Goal: Task Accomplishment & Management: Complete application form

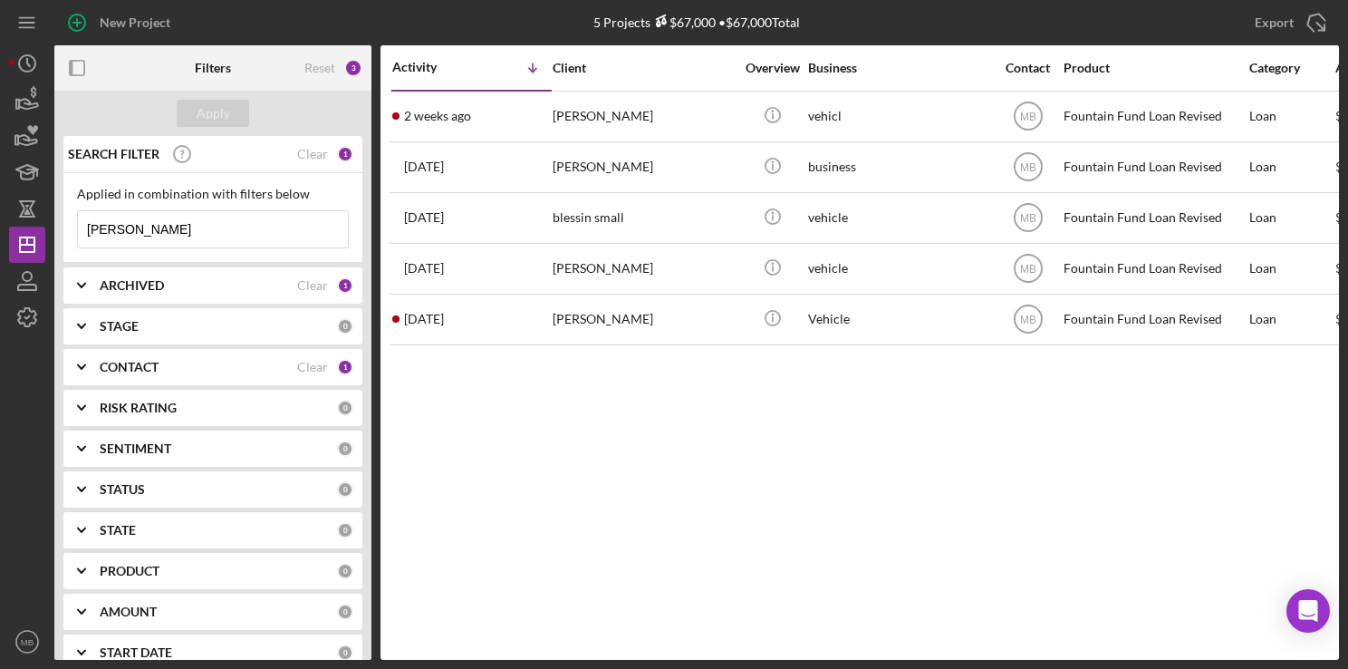
click at [264, 227] on input "ruff" at bounding box center [213, 229] width 270 height 36
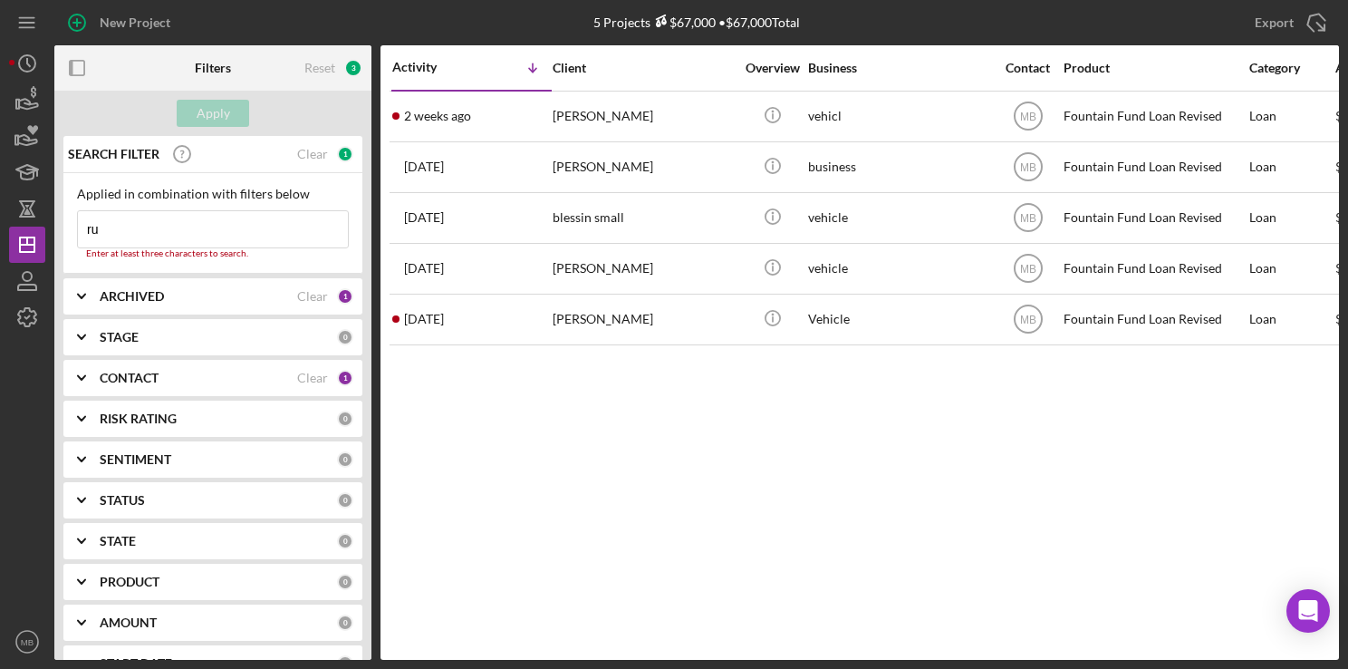
type input "r"
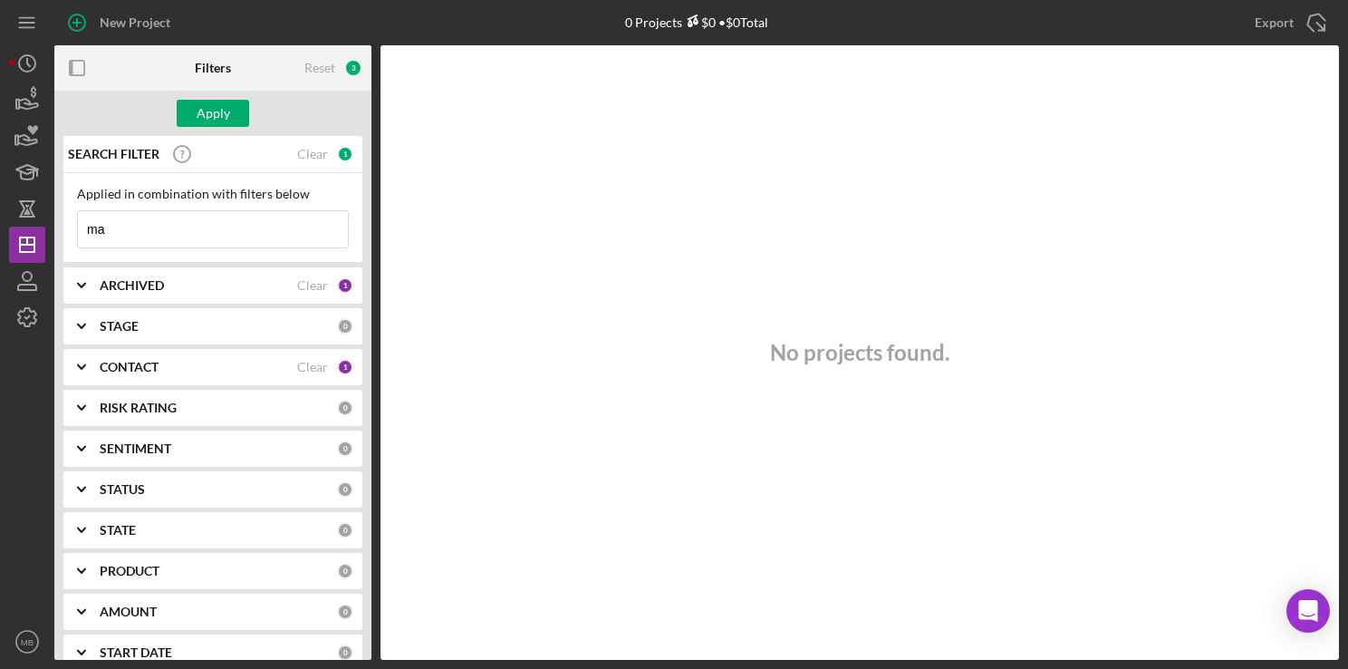
type input "m"
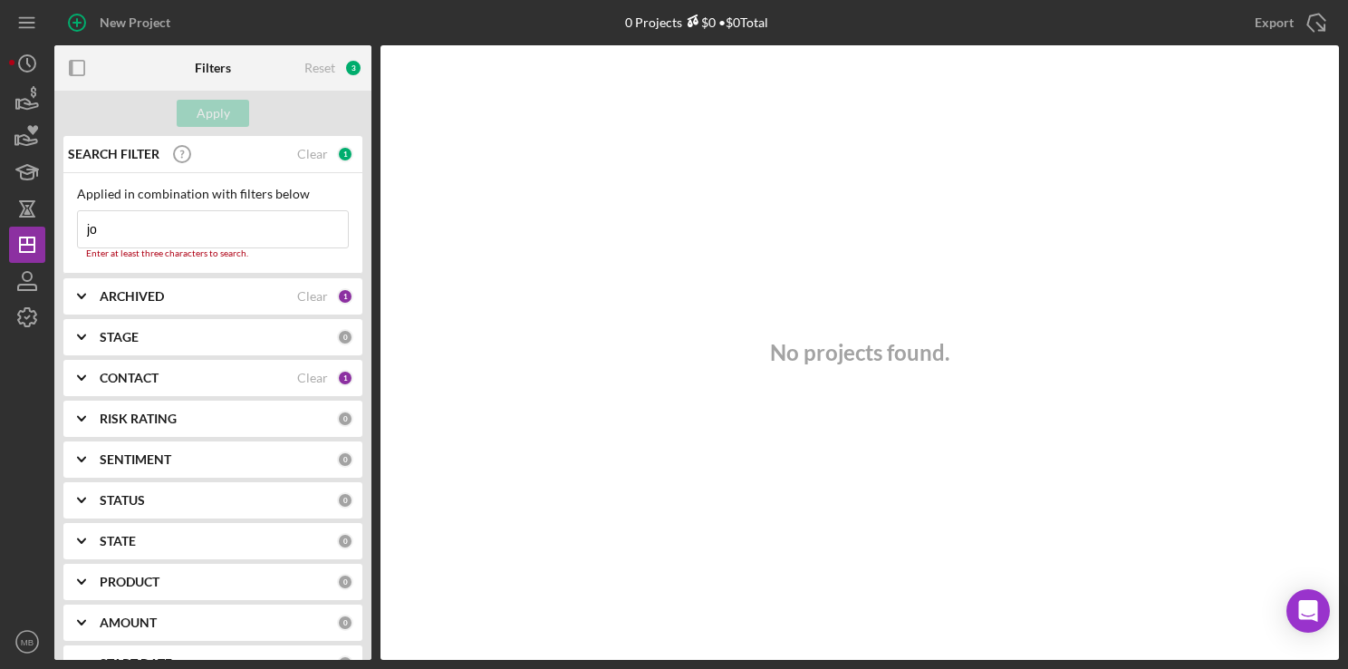
type input "j"
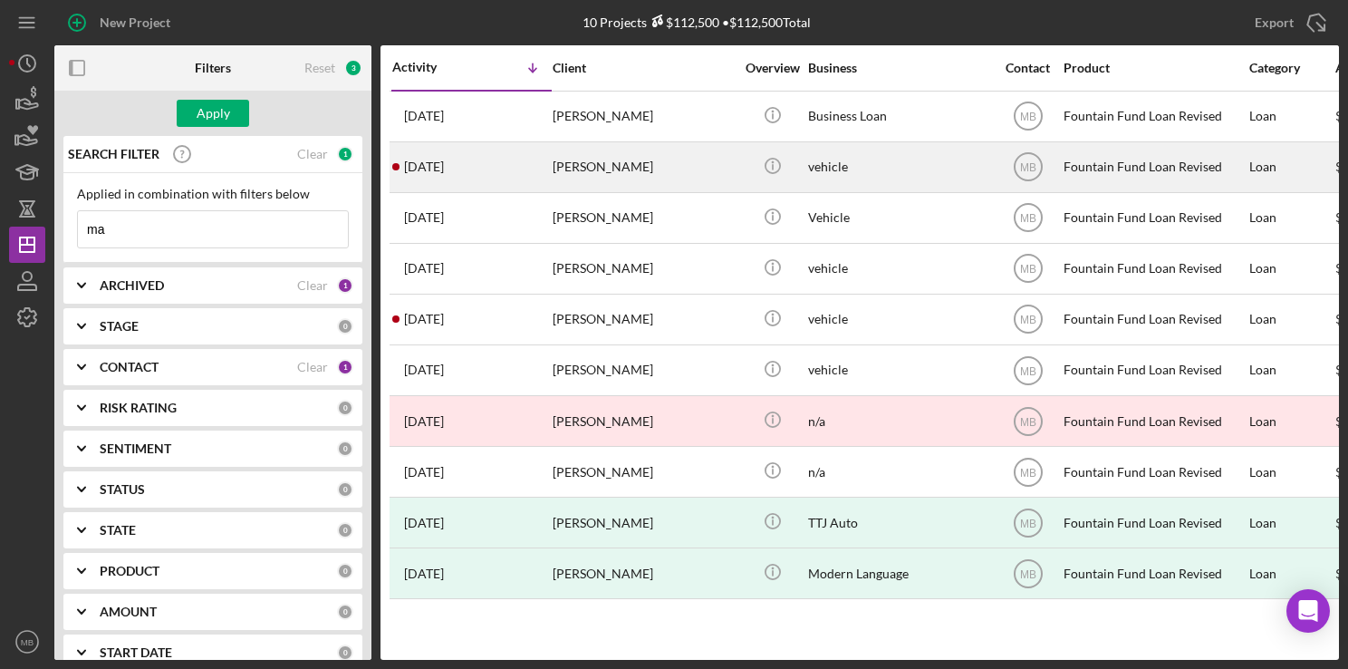
type input "m"
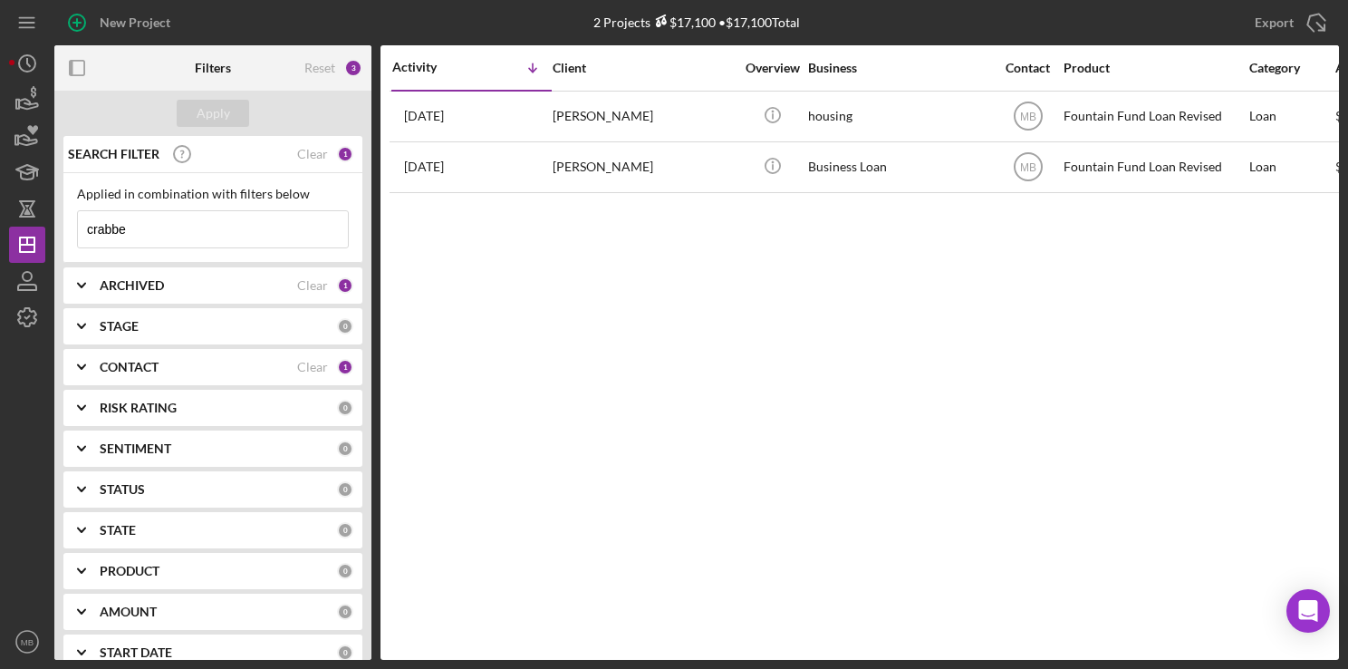
type input "crabbe"
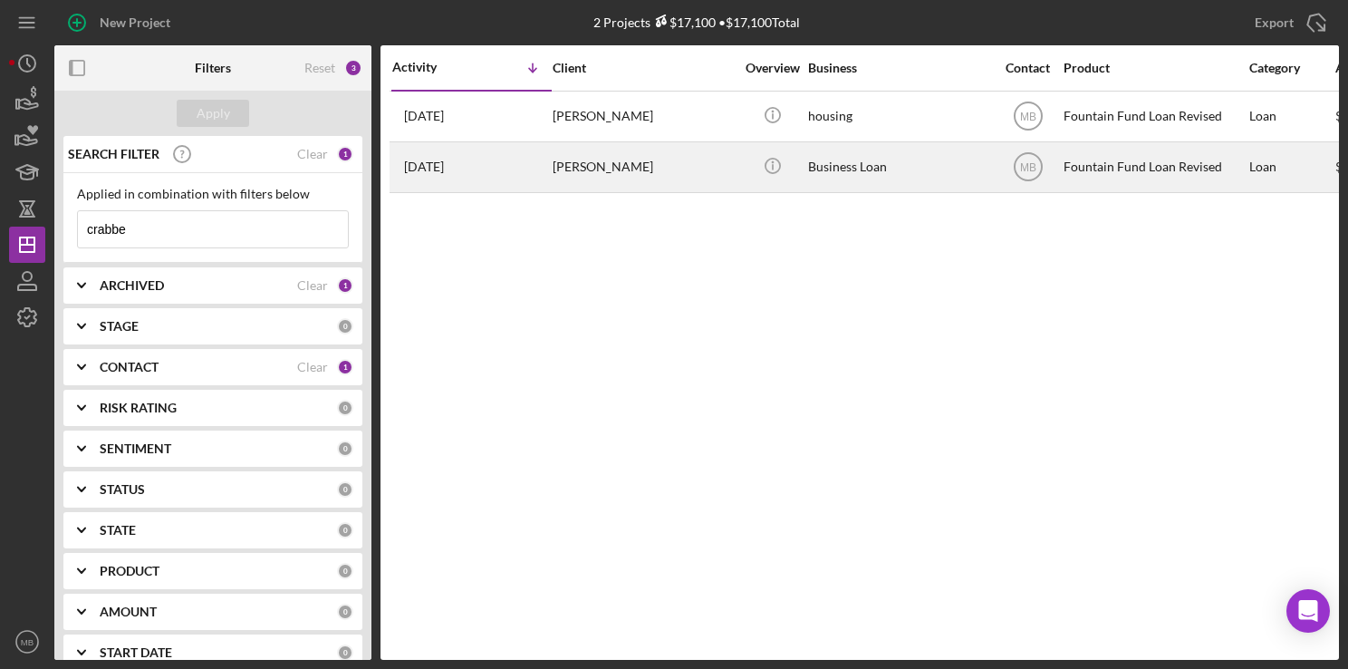
click at [479, 158] on div "8 months ago Christina Crabbe" at bounding box center [471, 167] width 159 height 48
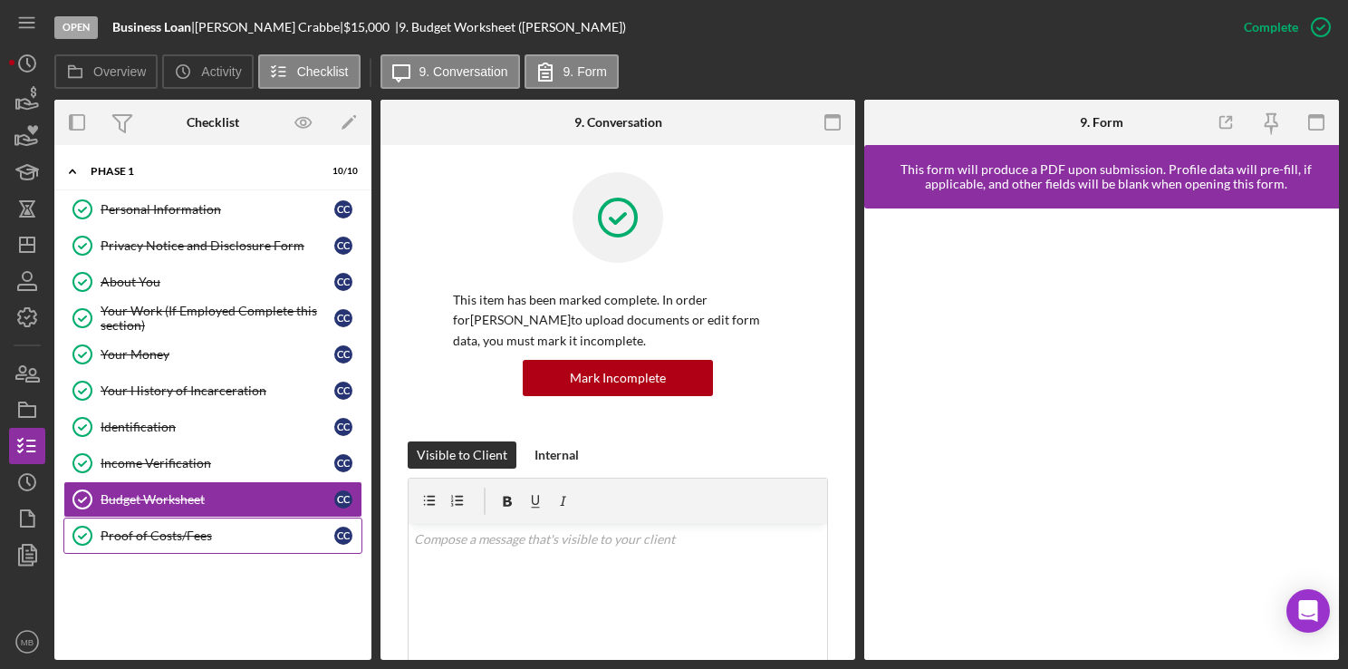
click at [210, 528] on div "Proof of Costs/Fees" at bounding box center [218, 535] width 234 height 14
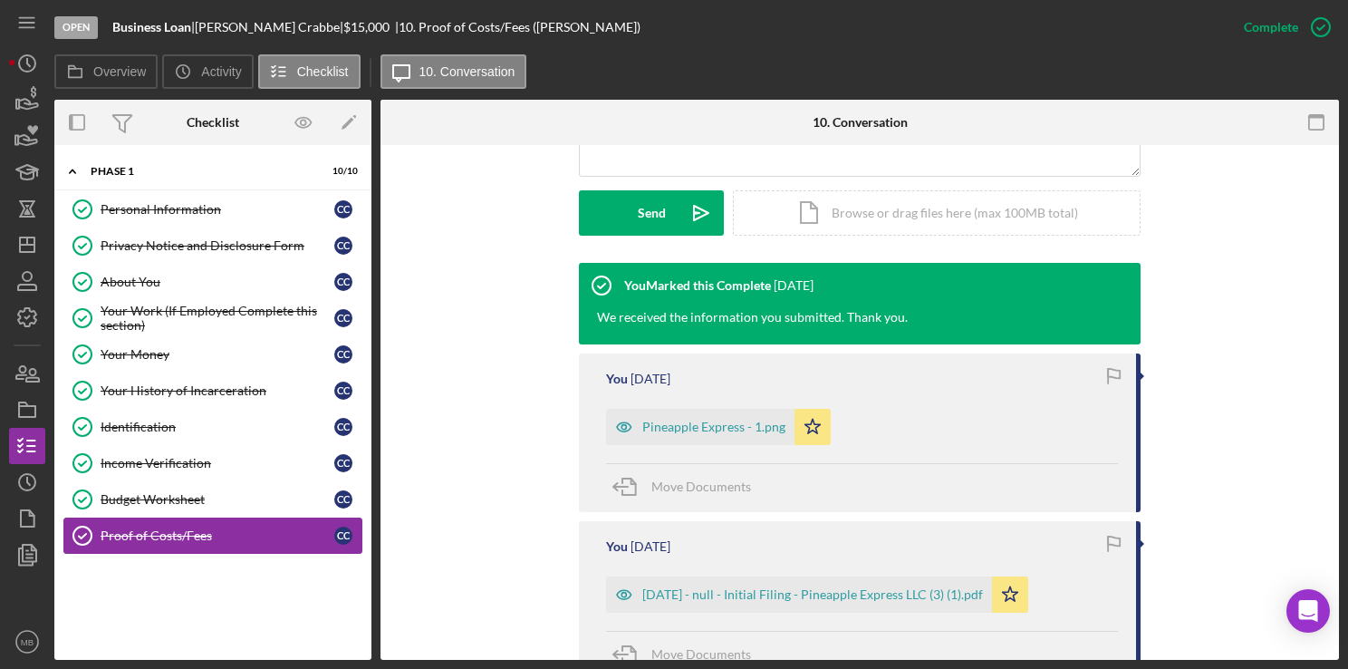
scroll to position [491, 0]
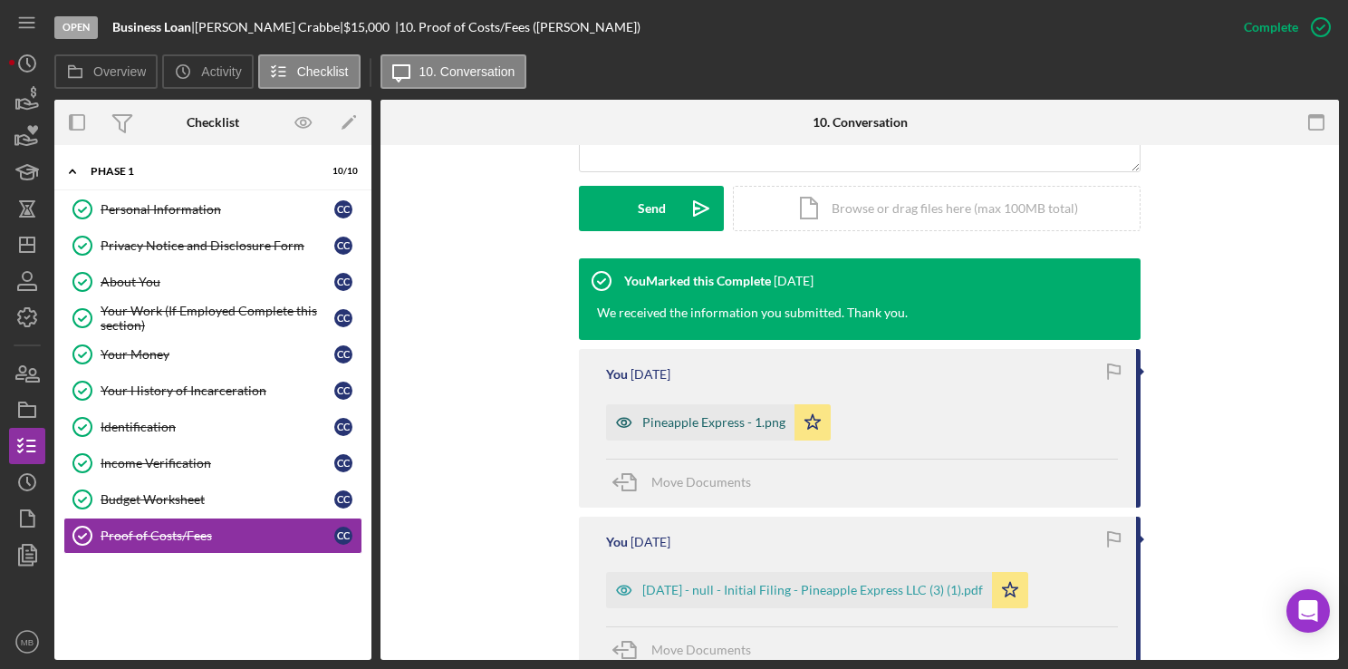
click at [641, 438] on div "Pineapple Express - 1.png" at bounding box center [700, 422] width 188 height 36
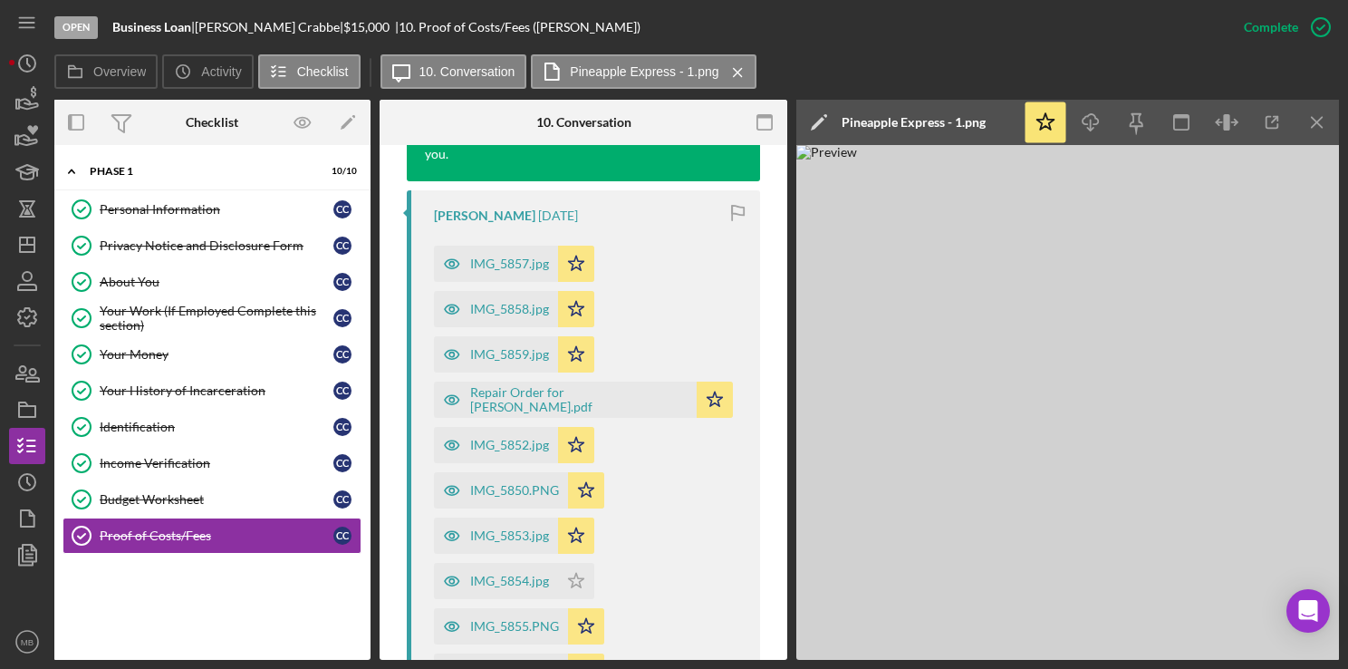
scroll to position [1361, 0]
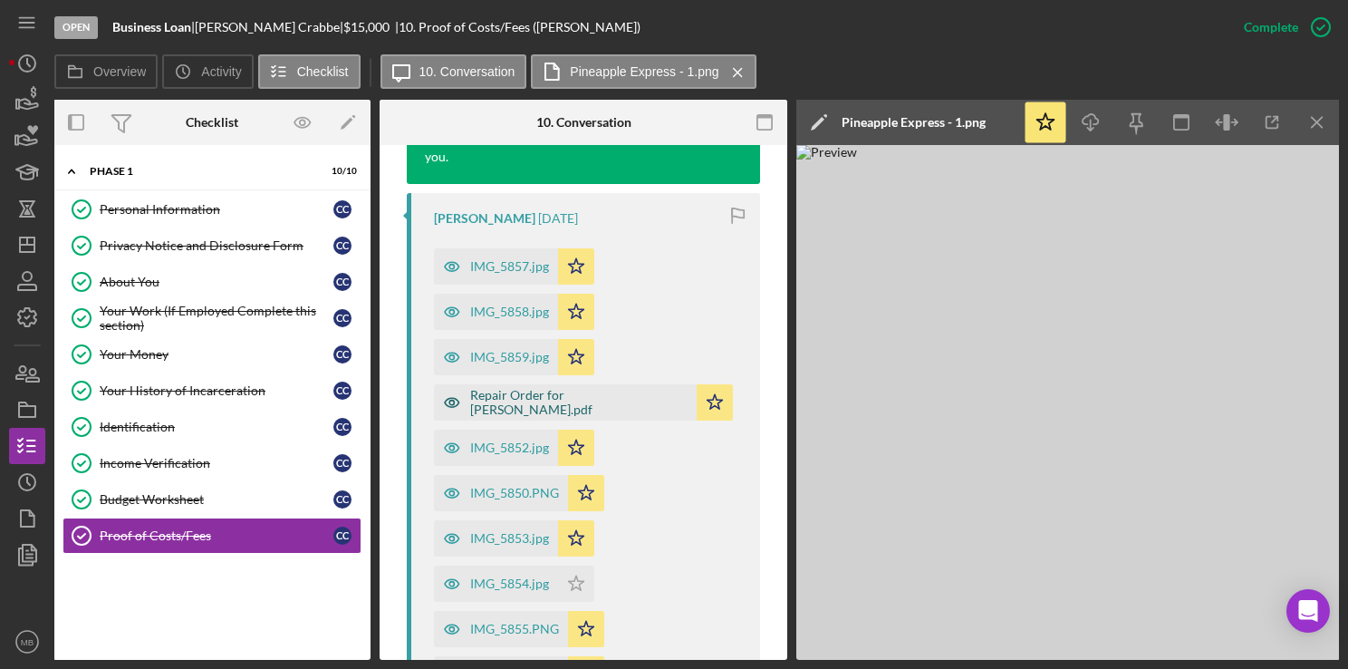
click at [474, 417] on div "Repair Order for CHRISTINA CRABBE.pdf" at bounding box center [565, 402] width 263 height 36
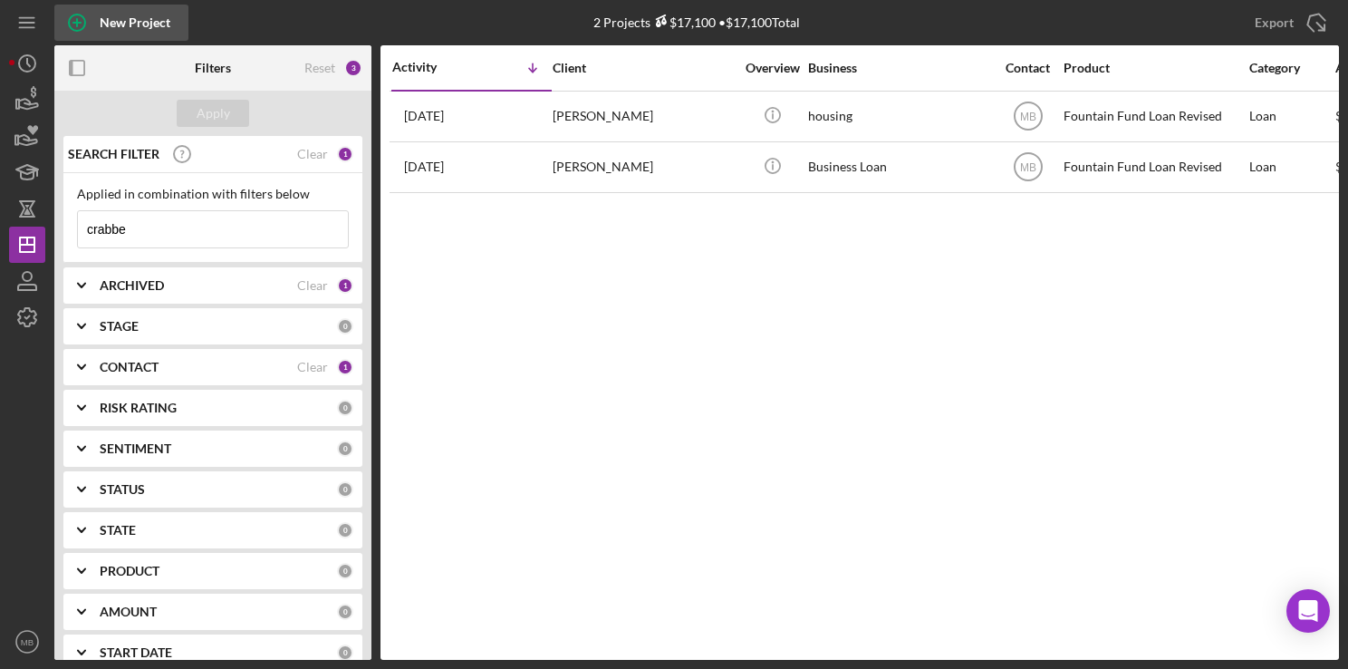
click at [84, 23] on circle "button" at bounding box center [77, 22] width 16 height 16
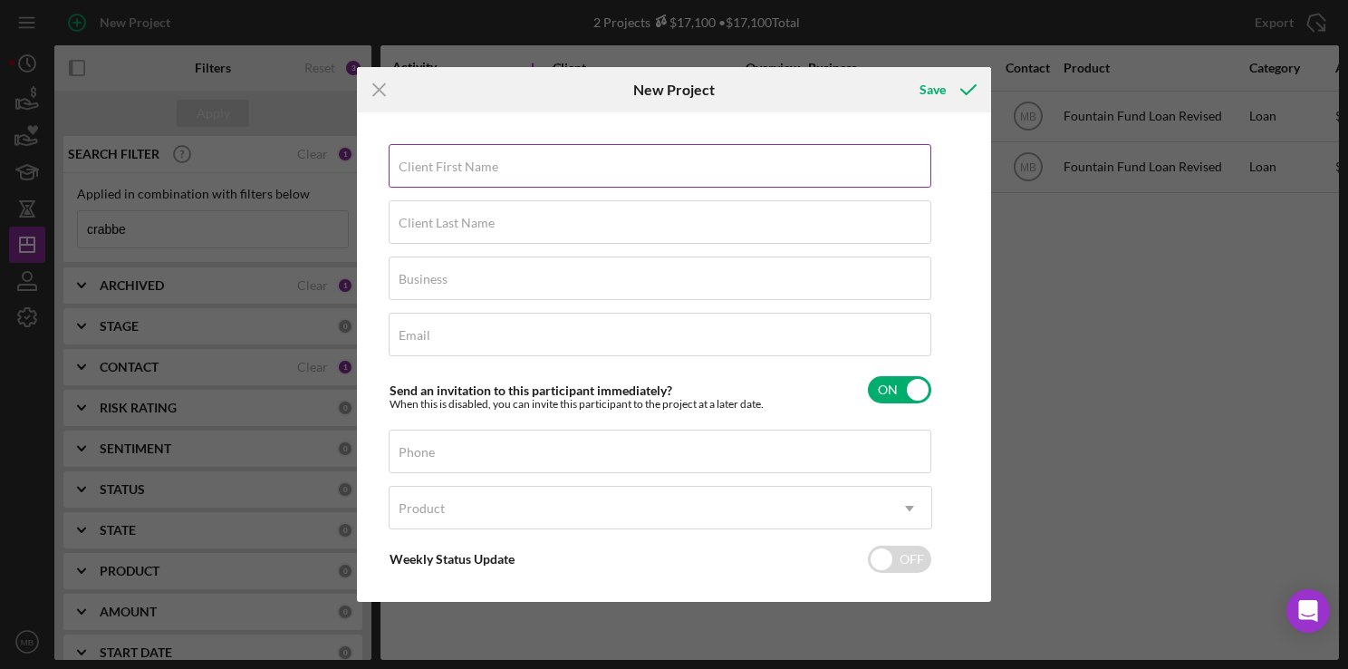
click at [713, 167] on div "Client First Name Required" at bounding box center [661, 166] width 544 height 45
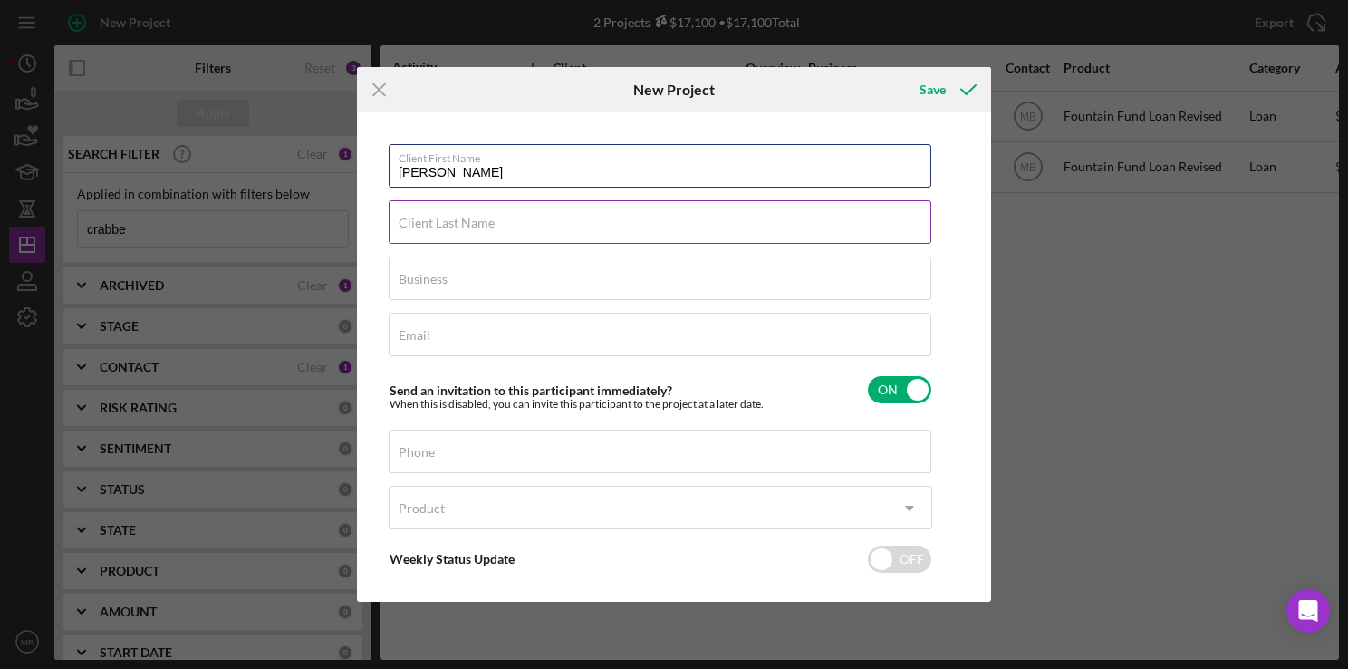
type input "Lewis"
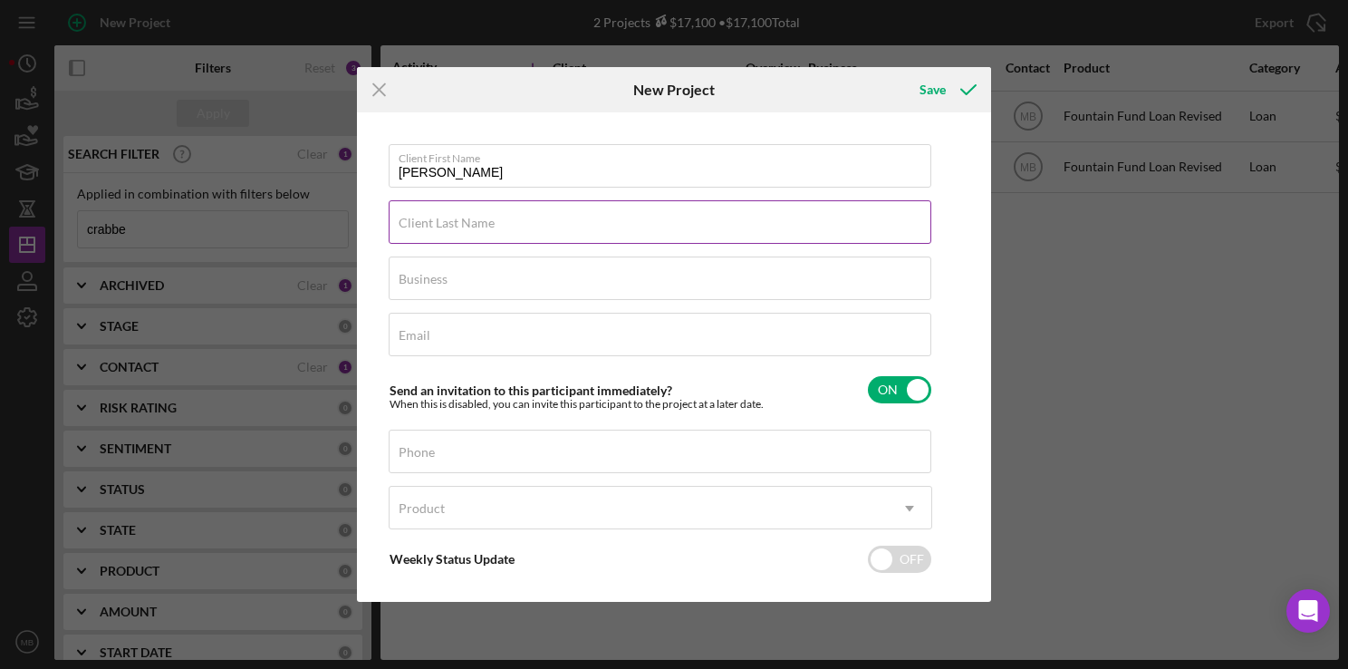
click at [754, 233] on input "Client Last Name" at bounding box center [660, 221] width 543 height 43
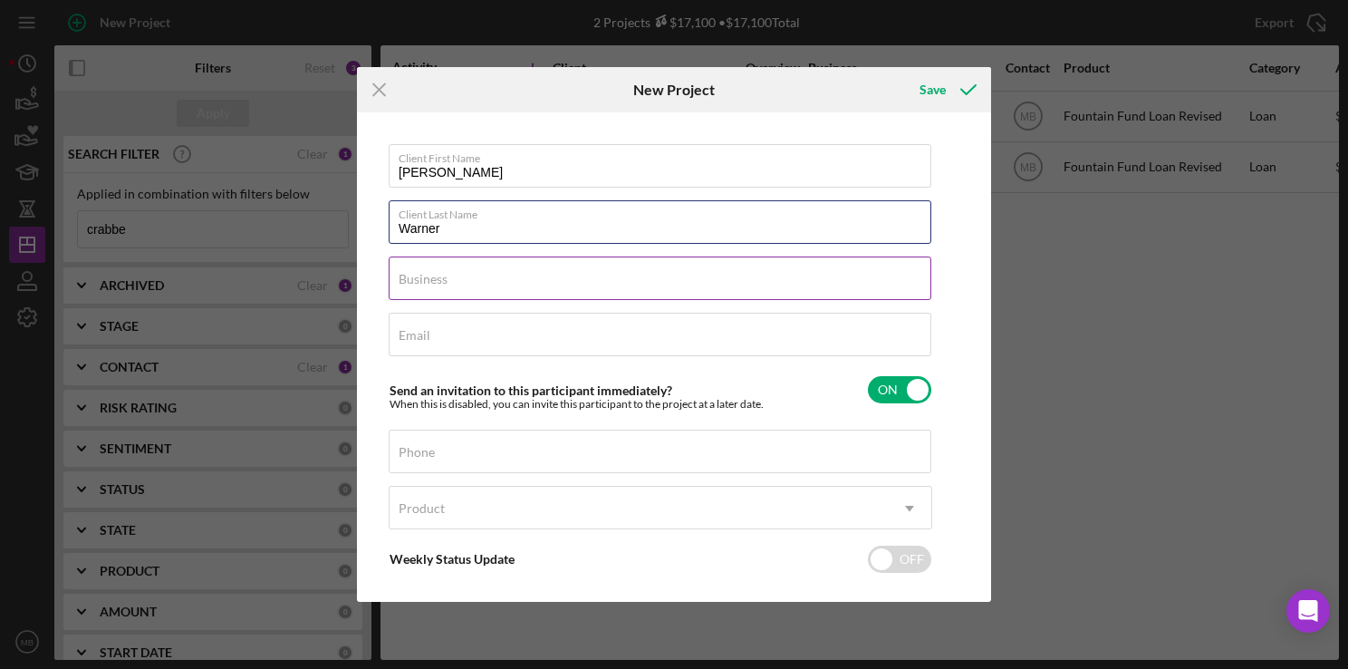
type input "Warner"
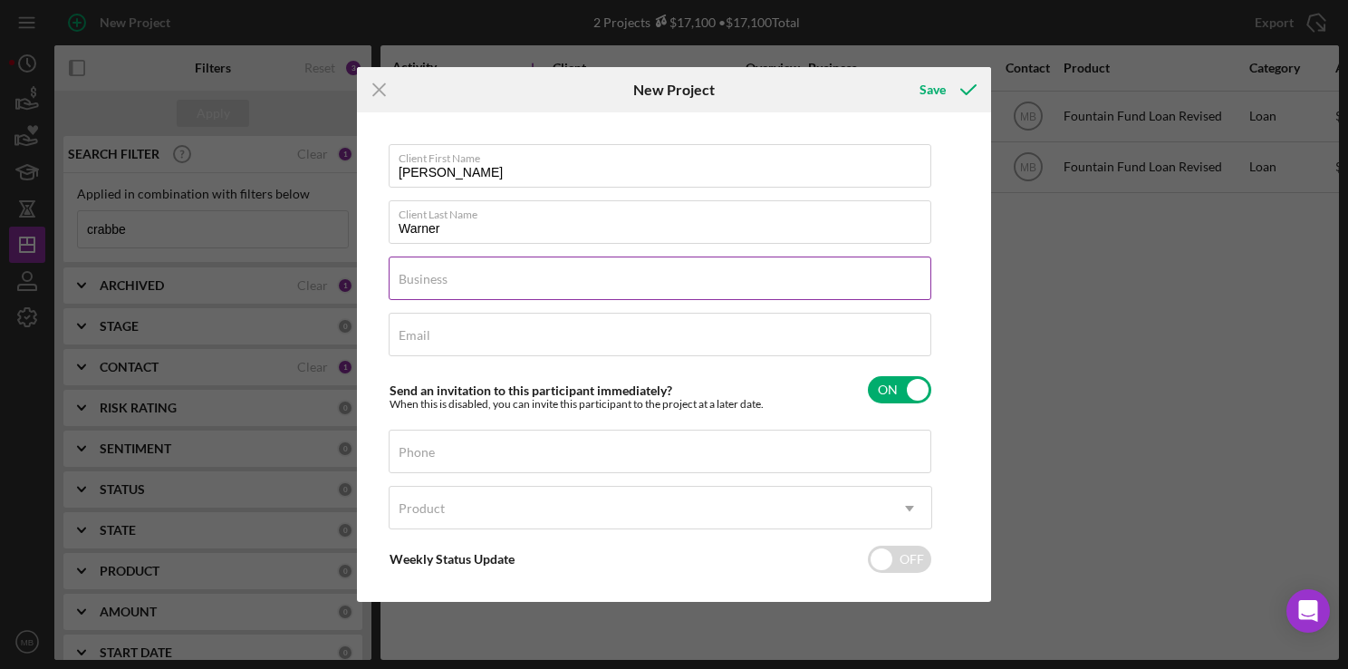
click at [788, 285] on div "Business Required" at bounding box center [661, 278] width 544 height 45
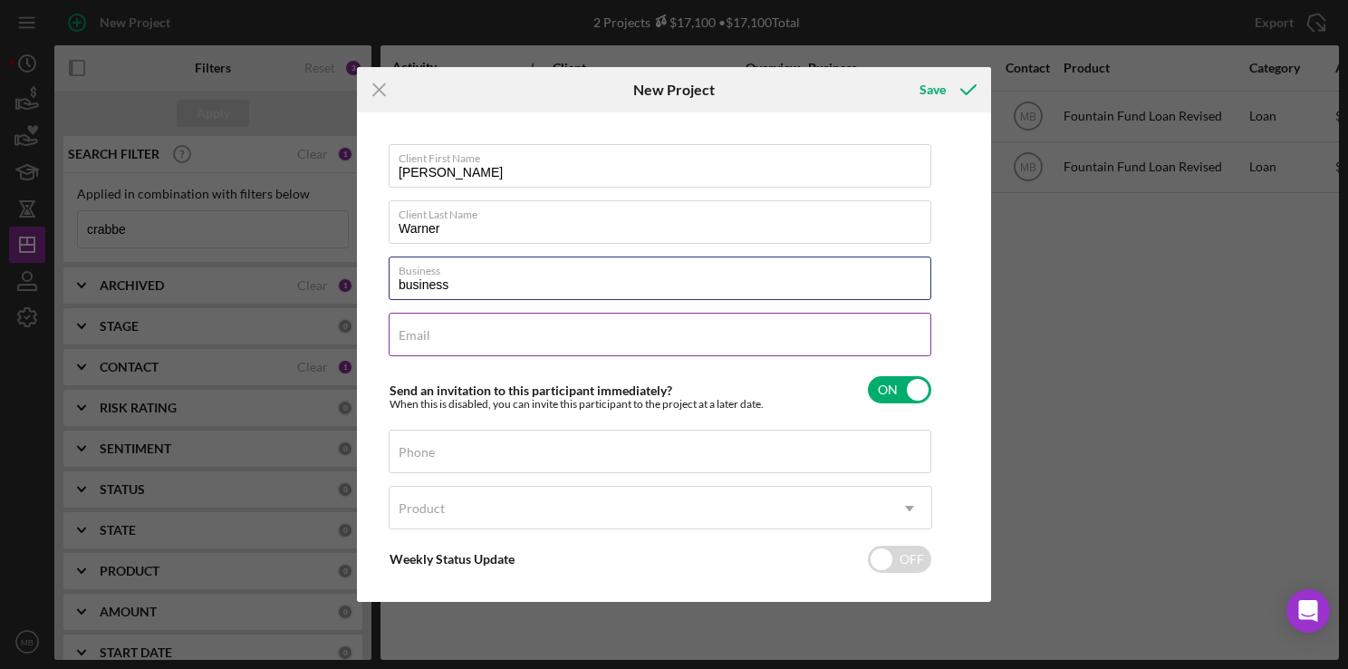
type input "business"
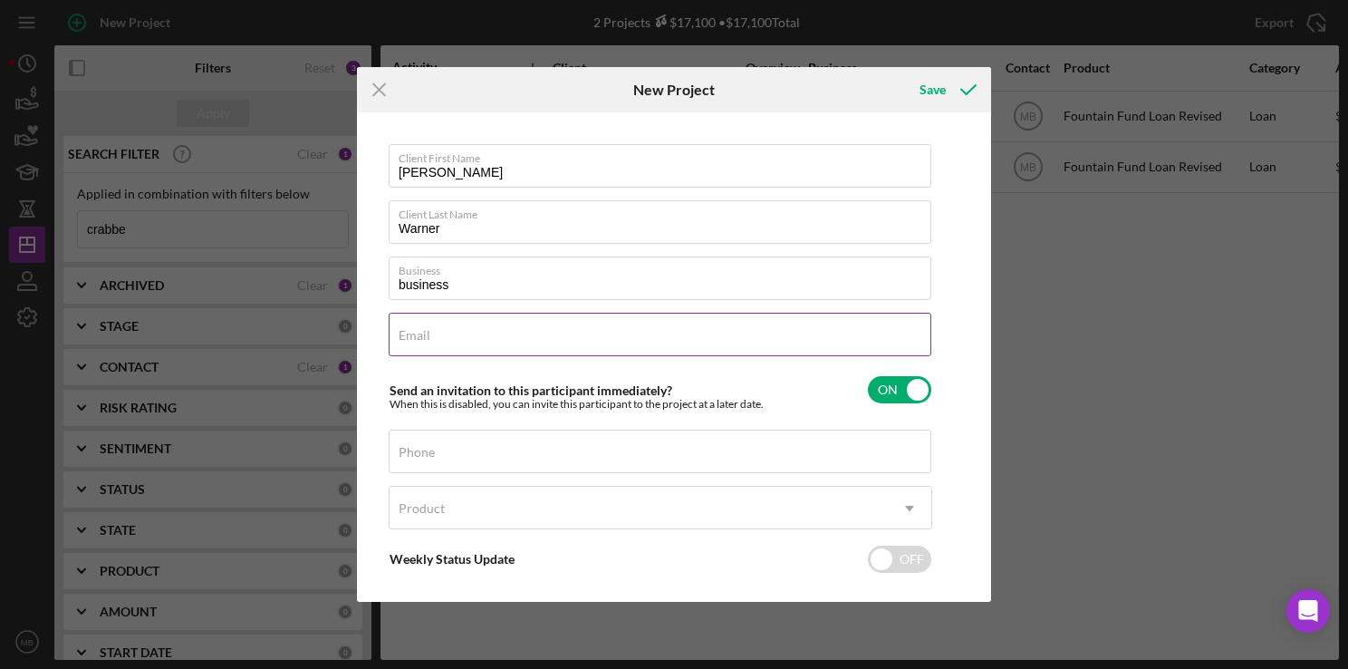
click at [801, 344] on input "Email" at bounding box center [660, 334] width 543 height 43
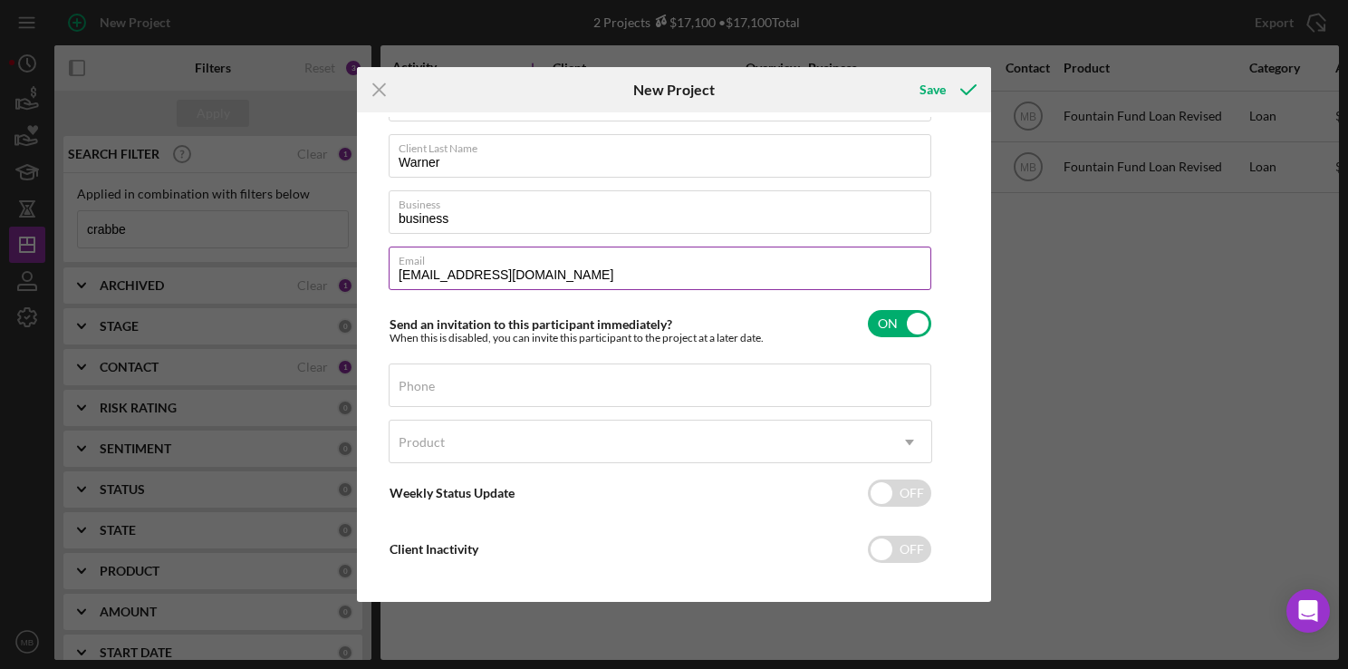
scroll to position [81, 0]
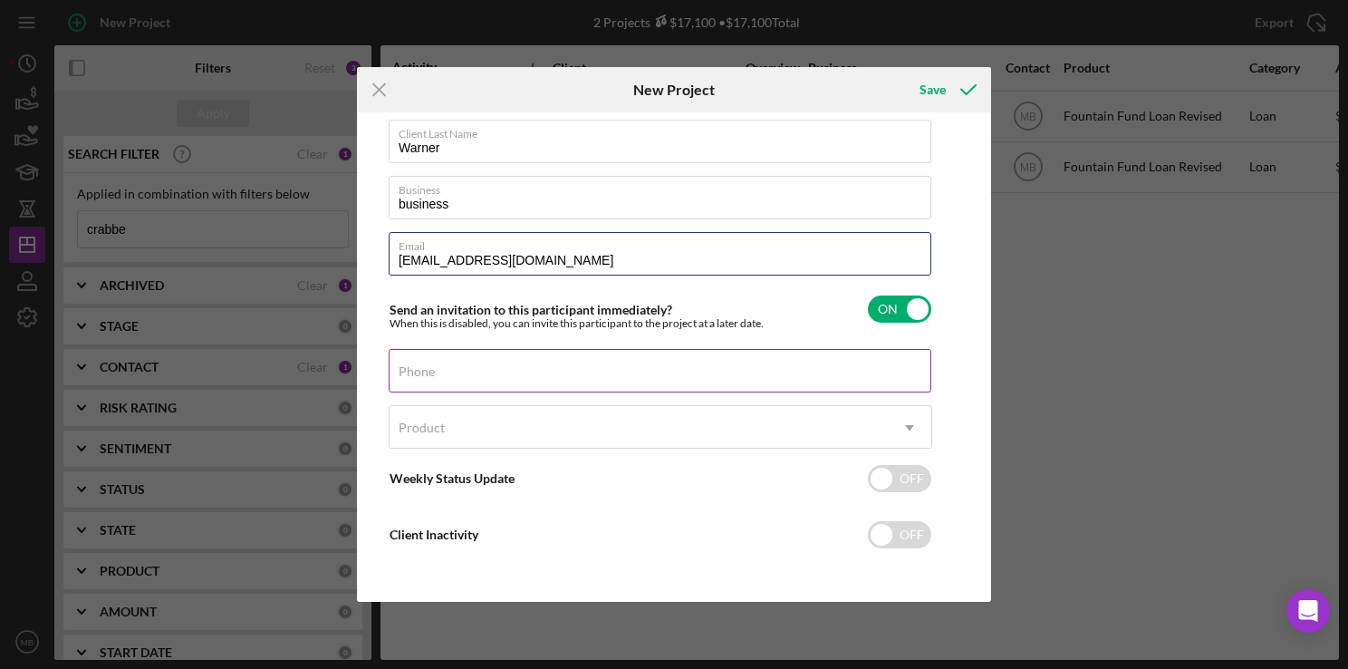
type input "wockfacelouie@gmail.com"
click at [709, 380] on input "Phone" at bounding box center [660, 370] width 543 height 43
type input "(610) 522-7020"
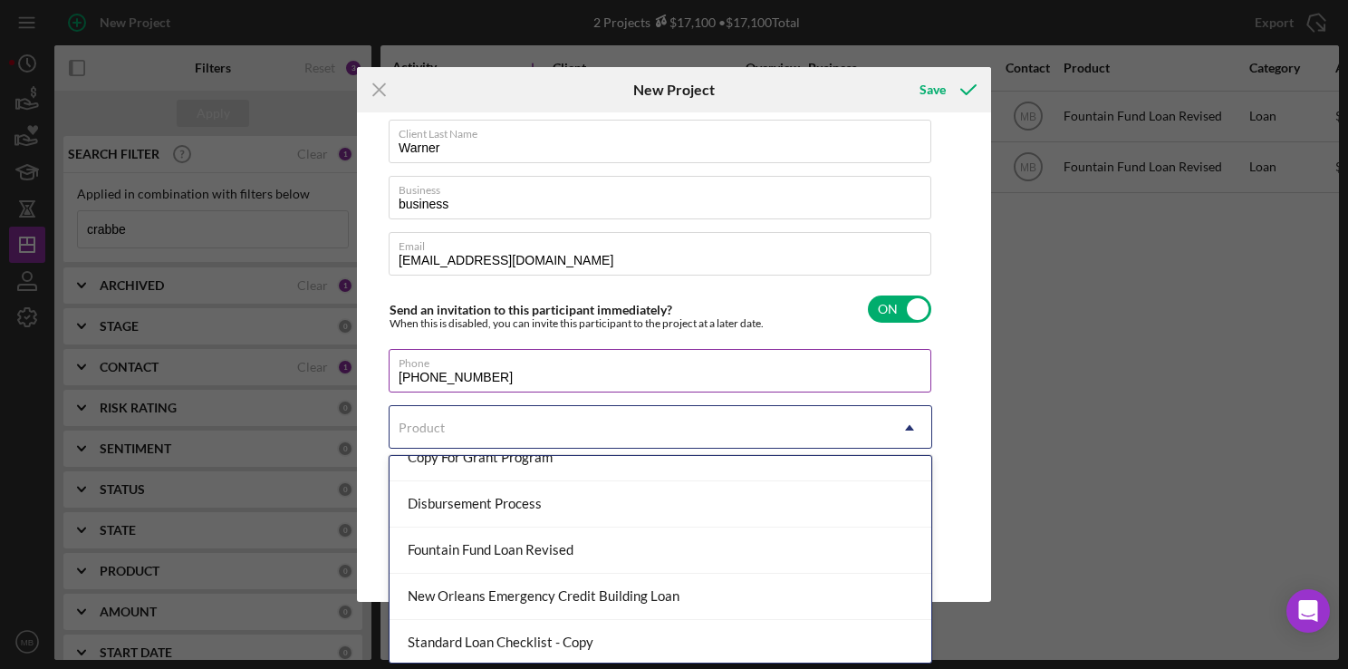
scroll to position [153, 0]
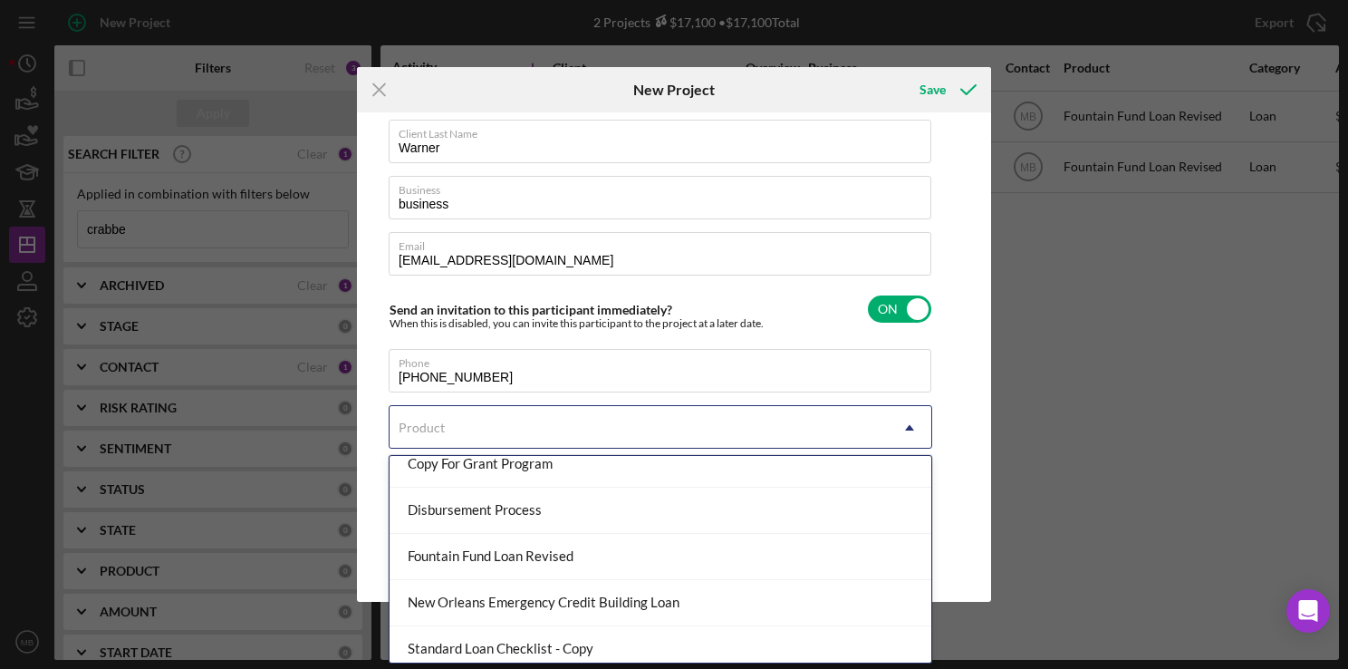
click at [648, 562] on div "Fountain Fund Loan Revised" at bounding box center [661, 557] width 542 height 46
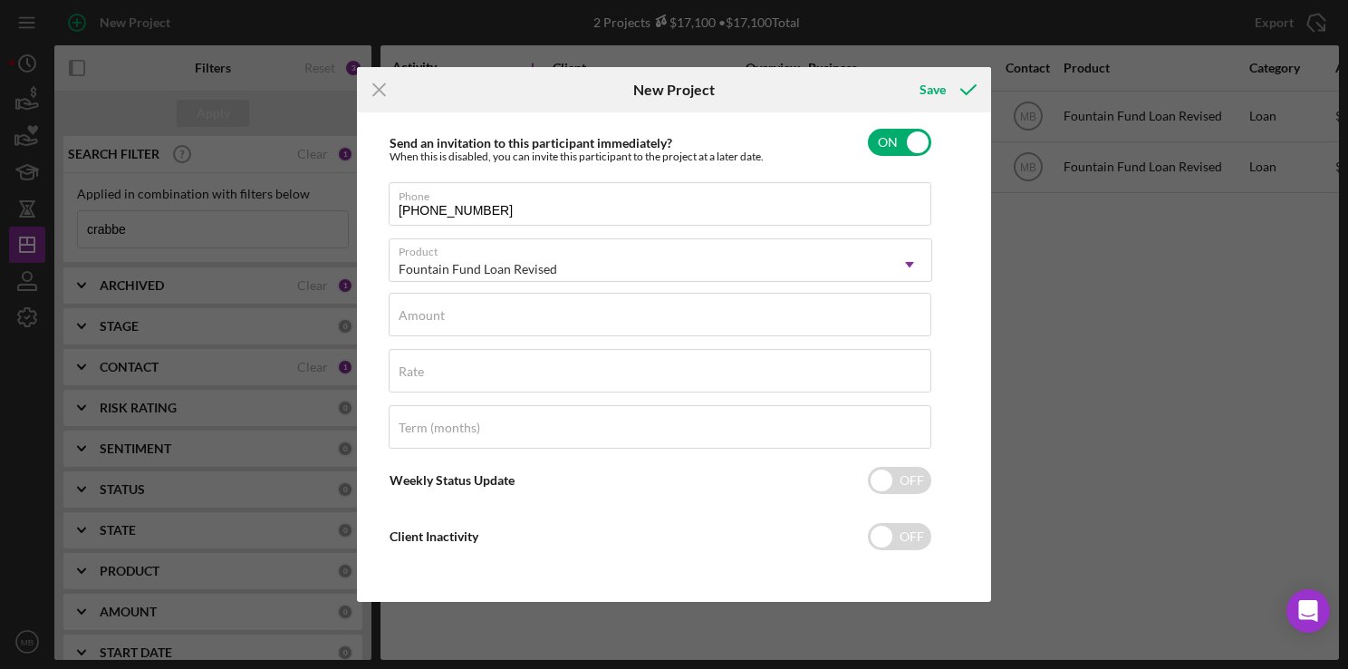
scroll to position [249, 0]
click at [725, 319] on div "Amount" at bounding box center [661, 313] width 544 height 45
type input "$9,500"
click at [761, 430] on div "Term (months)" at bounding box center [661, 425] width 544 height 45
type input "36"
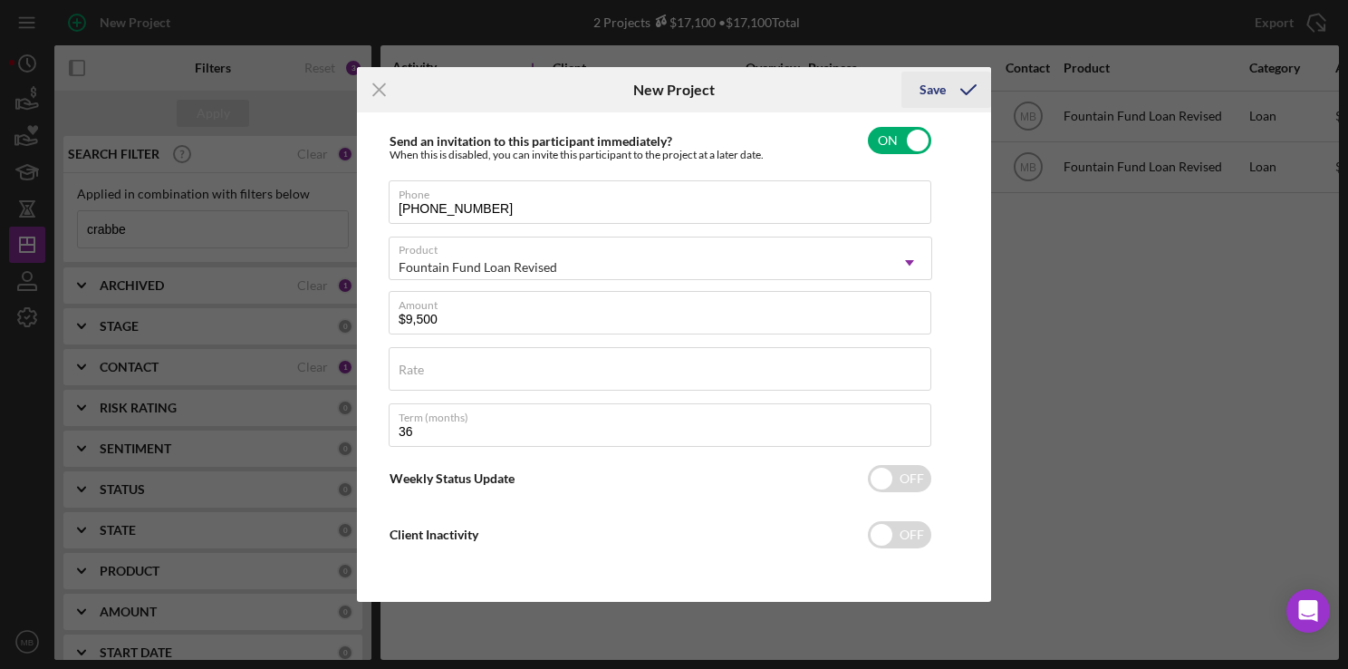
click at [933, 91] on div "Save" at bounding box center [933, 90] width 26 height 36
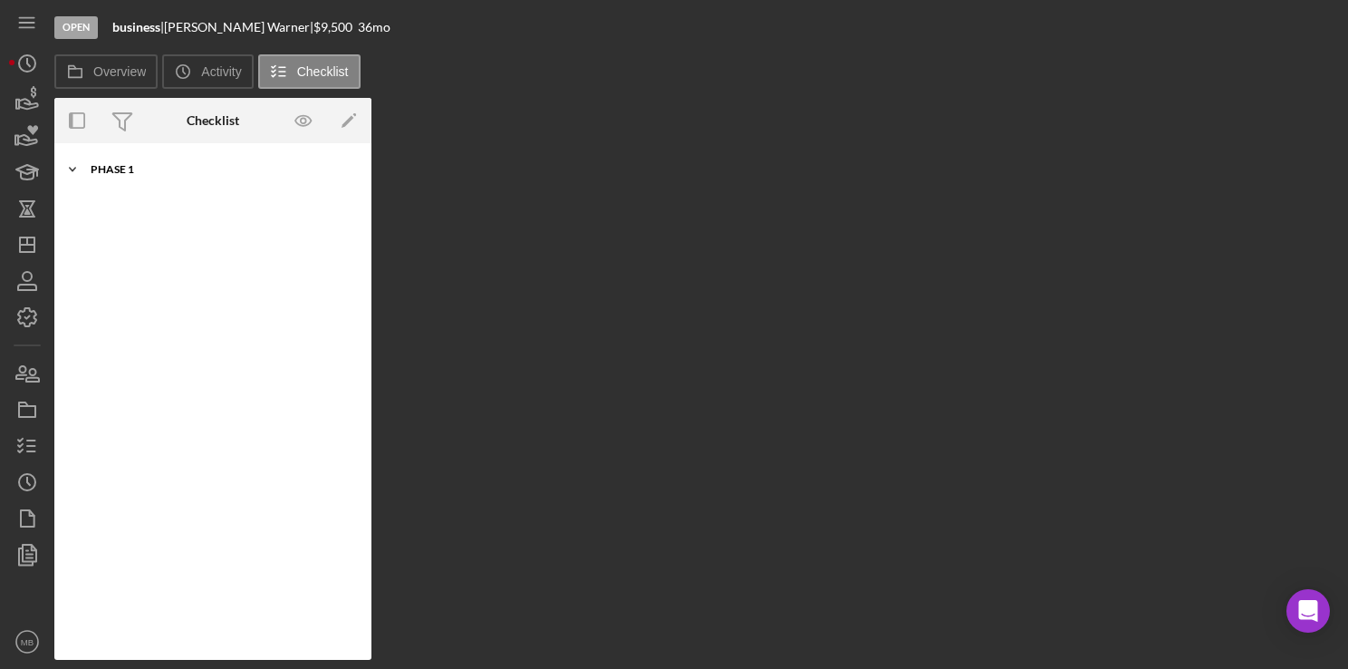
click at [105, 173] on div "Phase 1" at bounding box center [220, 169] width 258 height 11
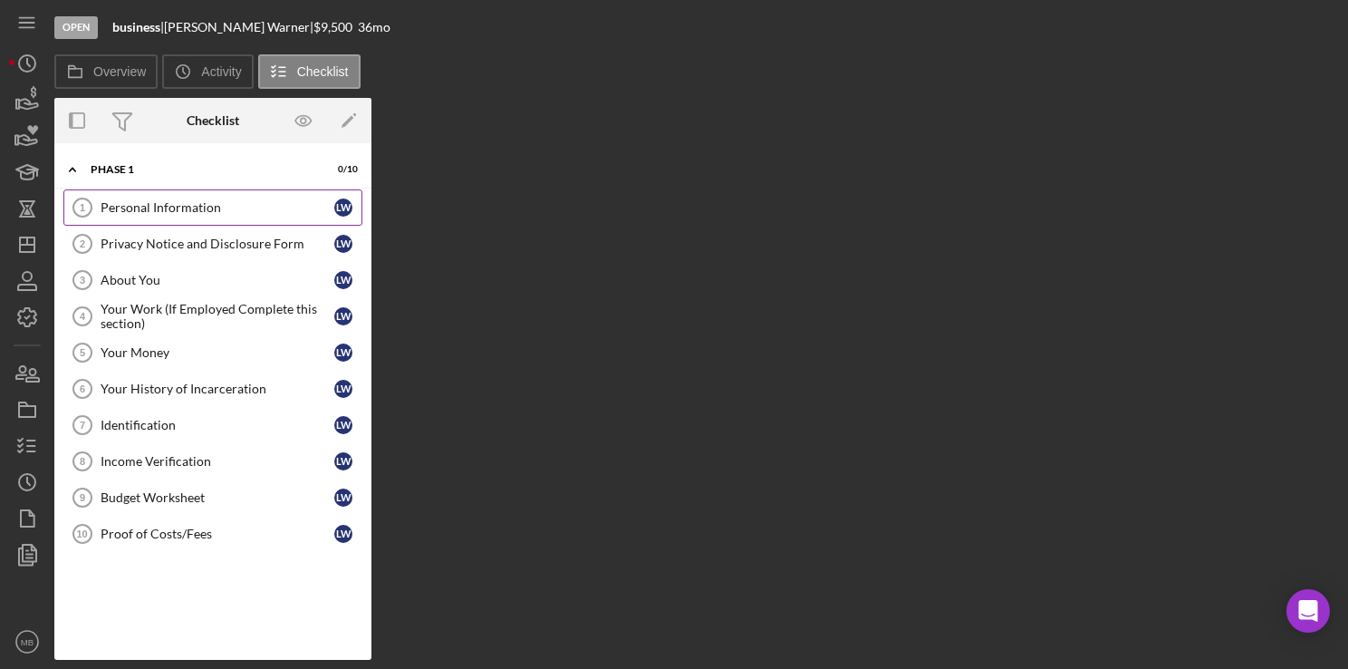
click at [106, 203] on div "Personal Information" at bounding box center [218, 207] width 234 height 14
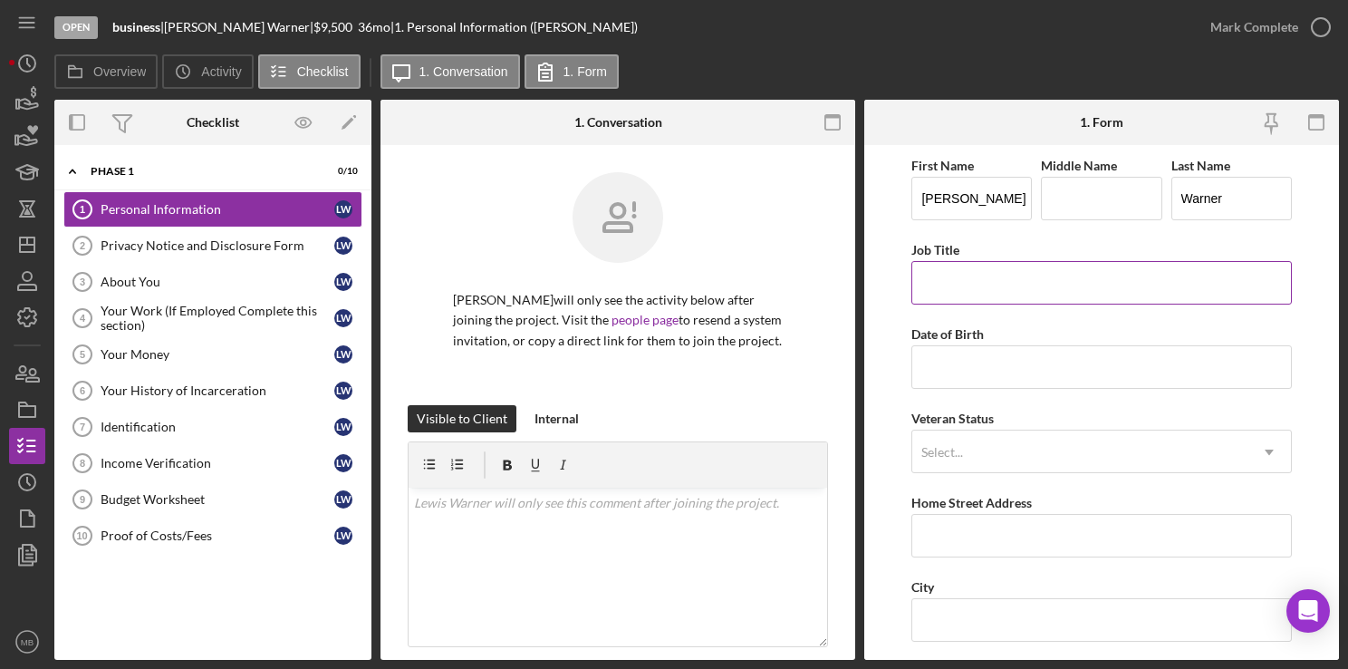
click at [990, 281] on input "Job Title" at bounding box center [1101, 282] width 380 height 43
type input "Courier"
click at [1113, 371] on input "Date of Birth" at bounding box center [1101, 366] width 380 height 43
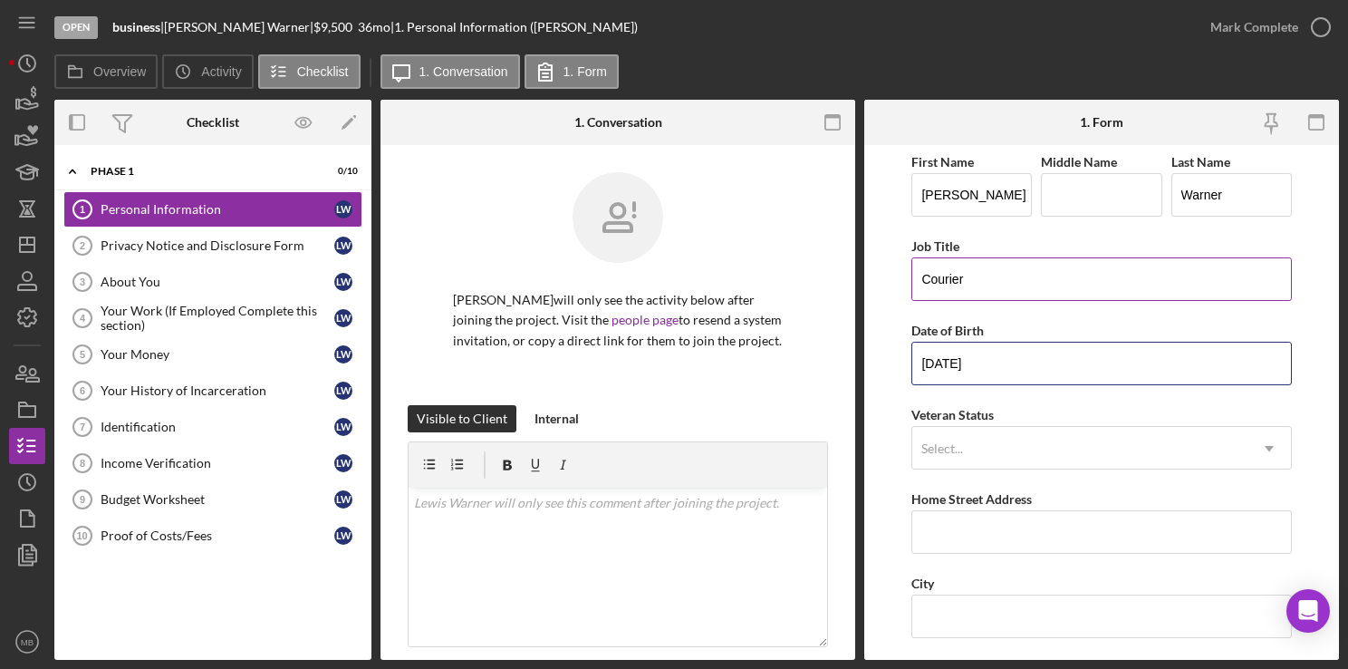
type input "09/10/2000"
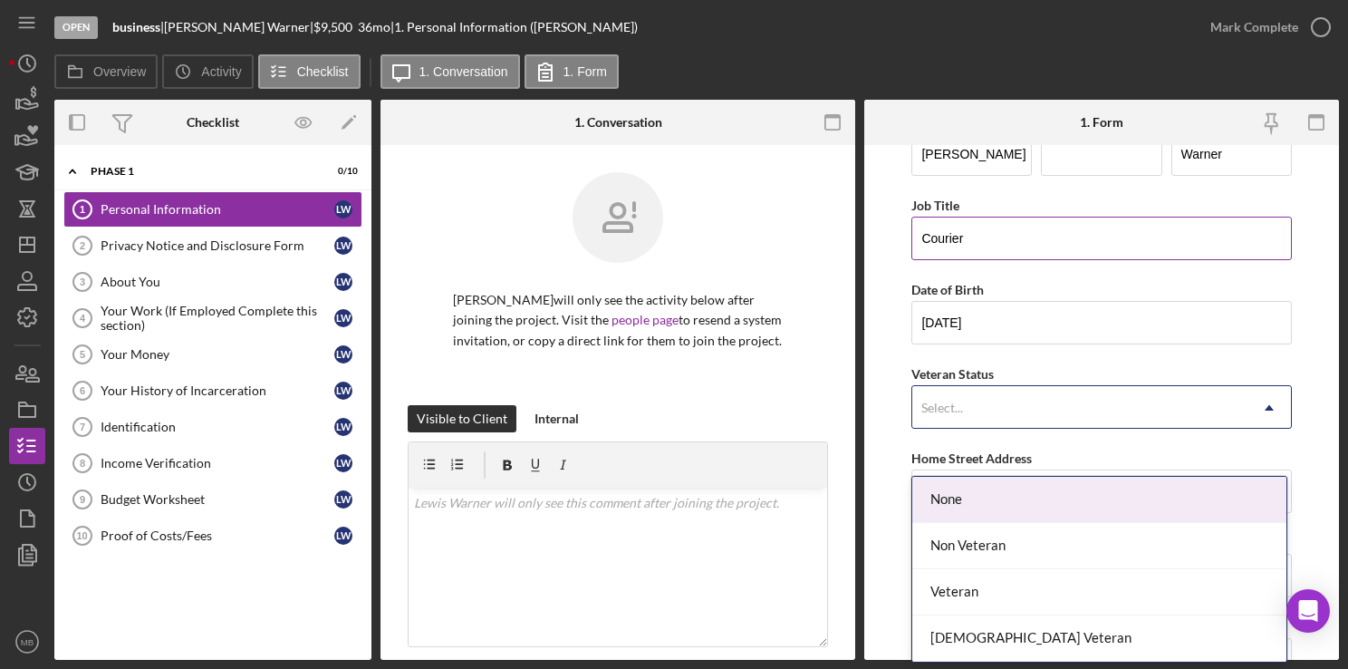
scroll to position [53, 0]
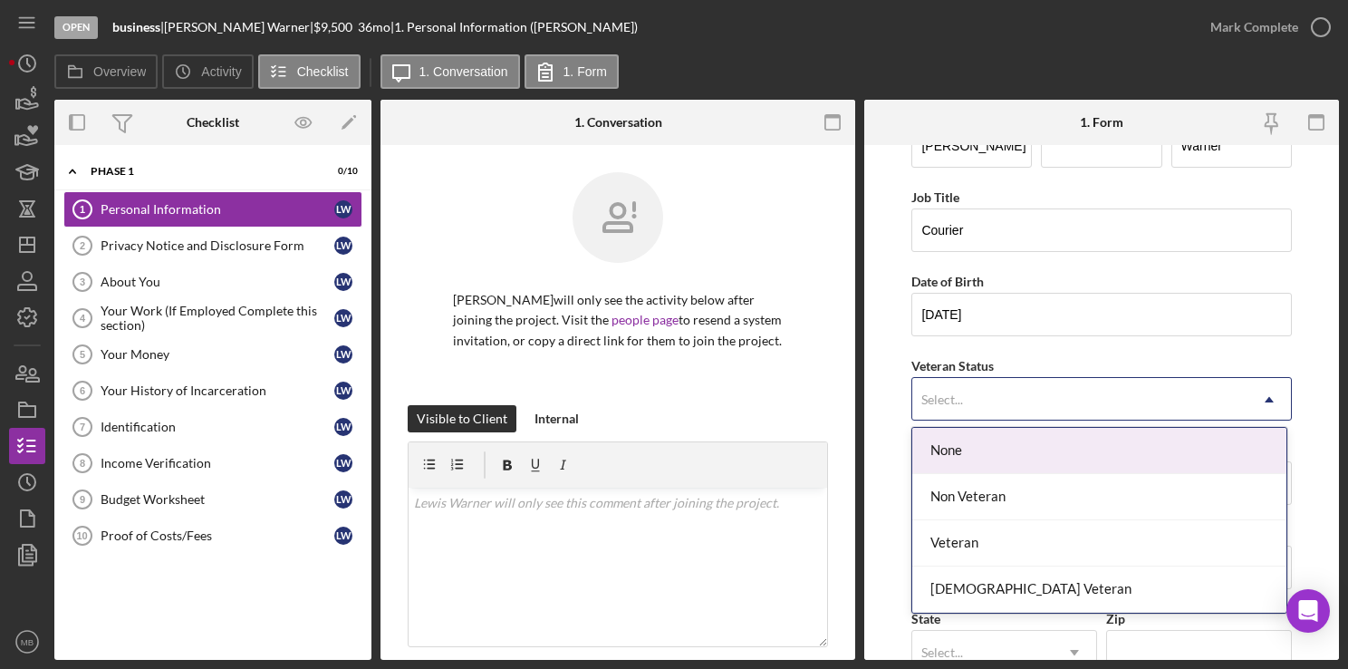
click at [1134, 497] on div "Non Veteran" at bounding box center [1099, 497] width 374 height 46
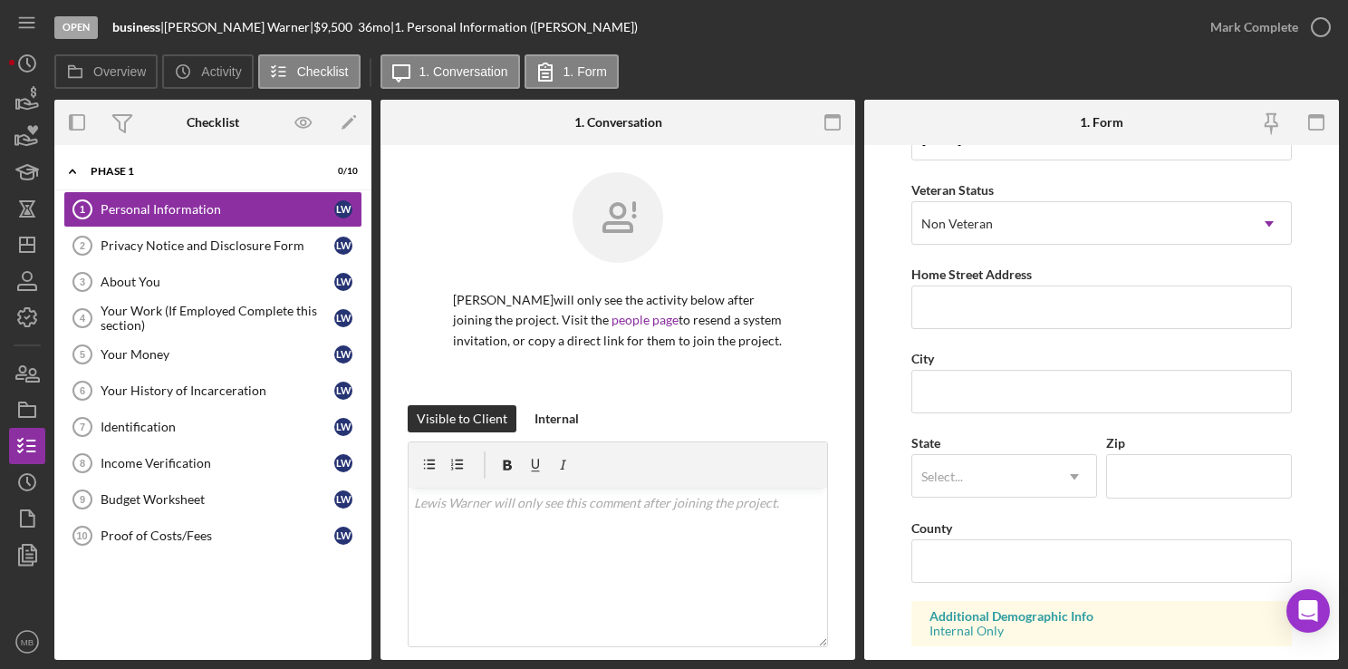
scroll to position [221, 0]
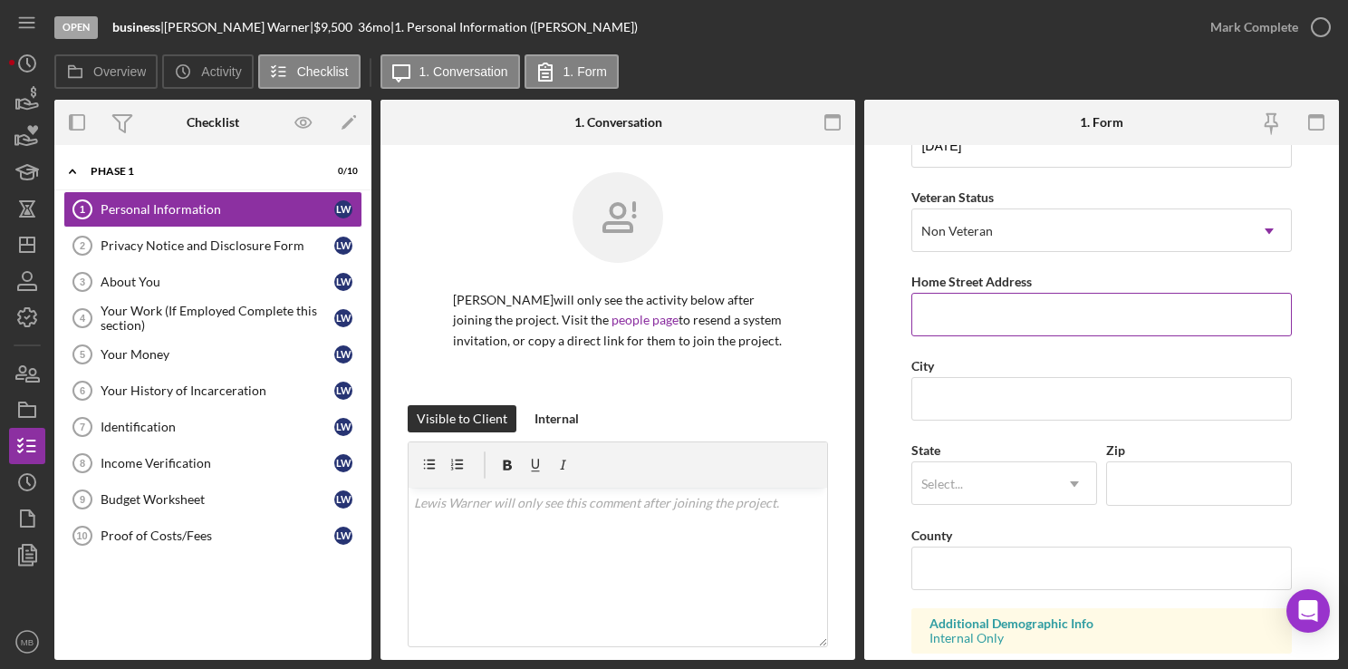
click at [1203, 315] on input "Home Street Address" at bounding box center [1101, 314] width 380 height 43
type input "425 Timberlake Road"
click at [1113, 391] on input "City" at bounding box center [1101, 398] width 380 height 43
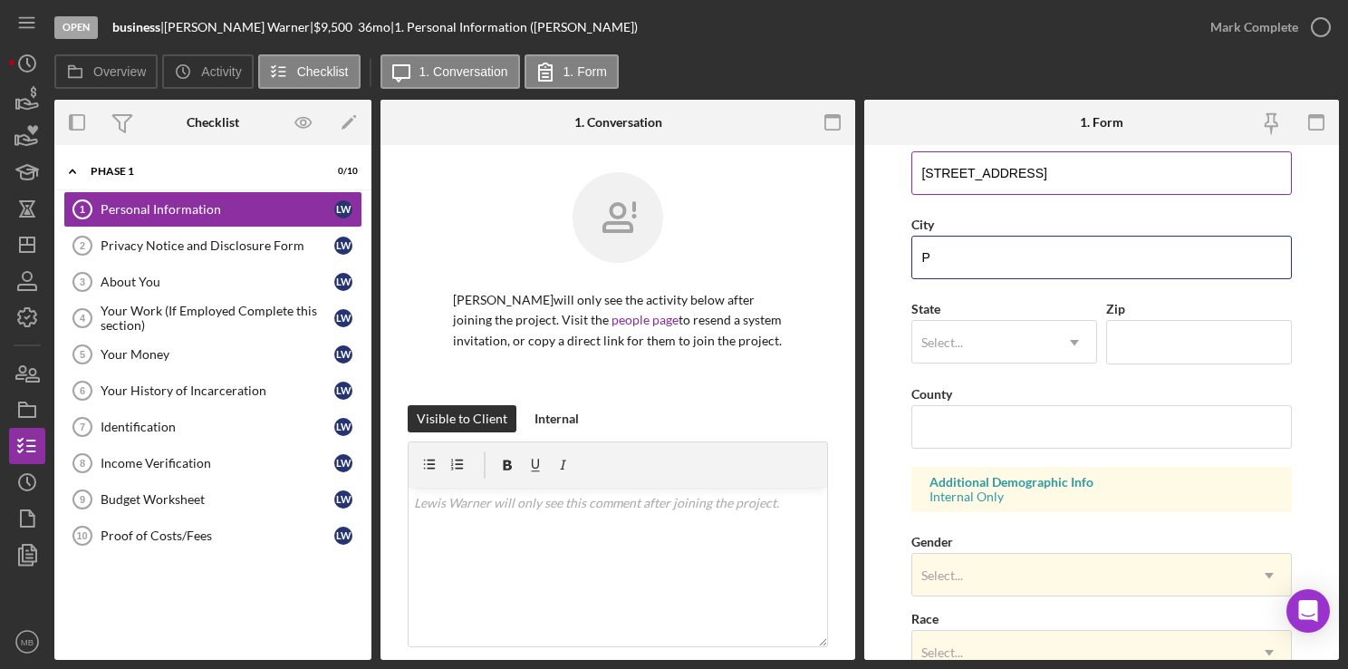
scroll to position [363, 0]
type input "P"
click at [1214, 342] on input "Zip" at bounding box center [1199, 340] width 186 height 43
type input "19085"
click at [1057, 272] on input "P" at bounding box center [1101, 256] width 380 height 43
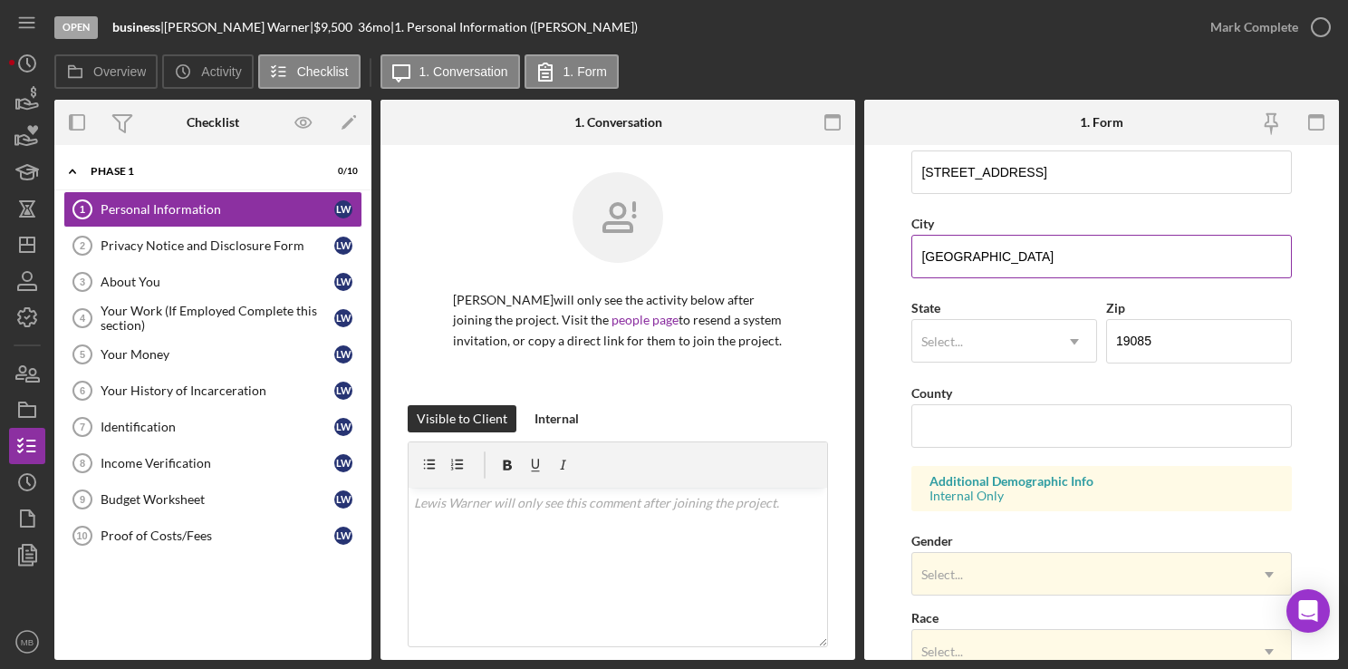
type input "Philadelphia"
click at [921, 344] on input "text" at bounding box center [922, 341] width 3 height 14
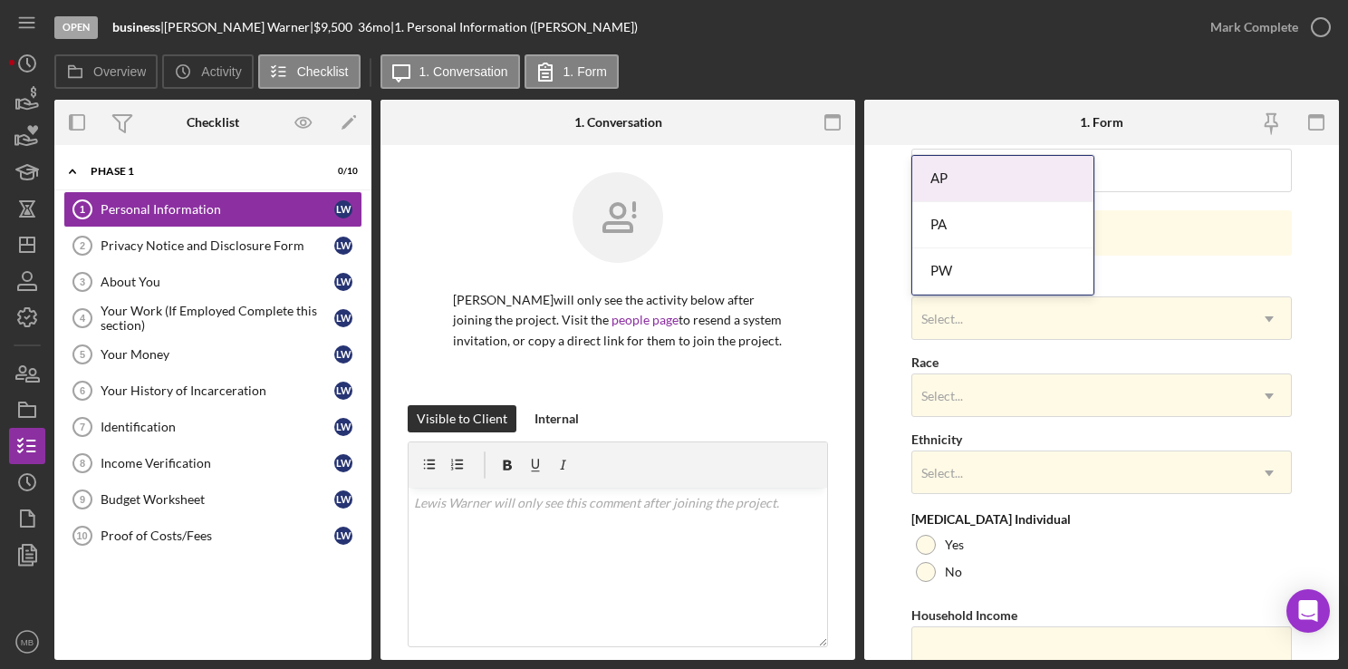
scroll to position [691, 0]
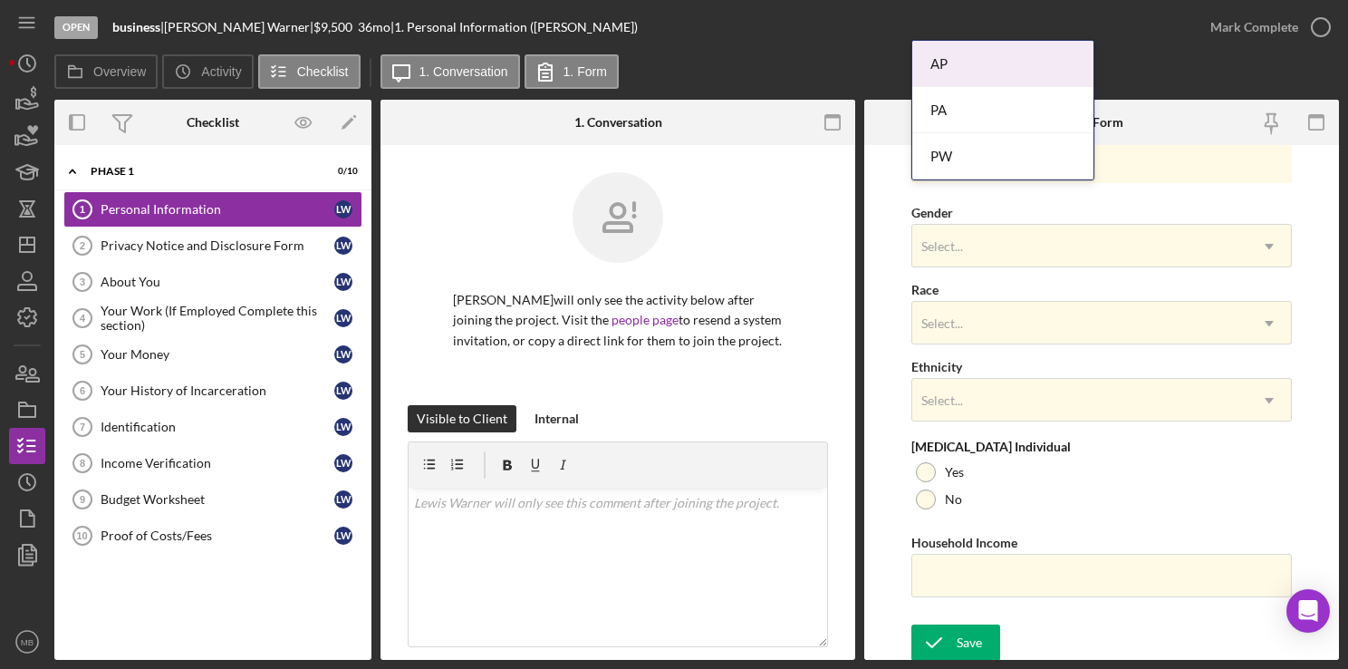
type input "Pa"
click at [950, 652] on icon "submit" at bounding box center [933, 642] width 45 height 45
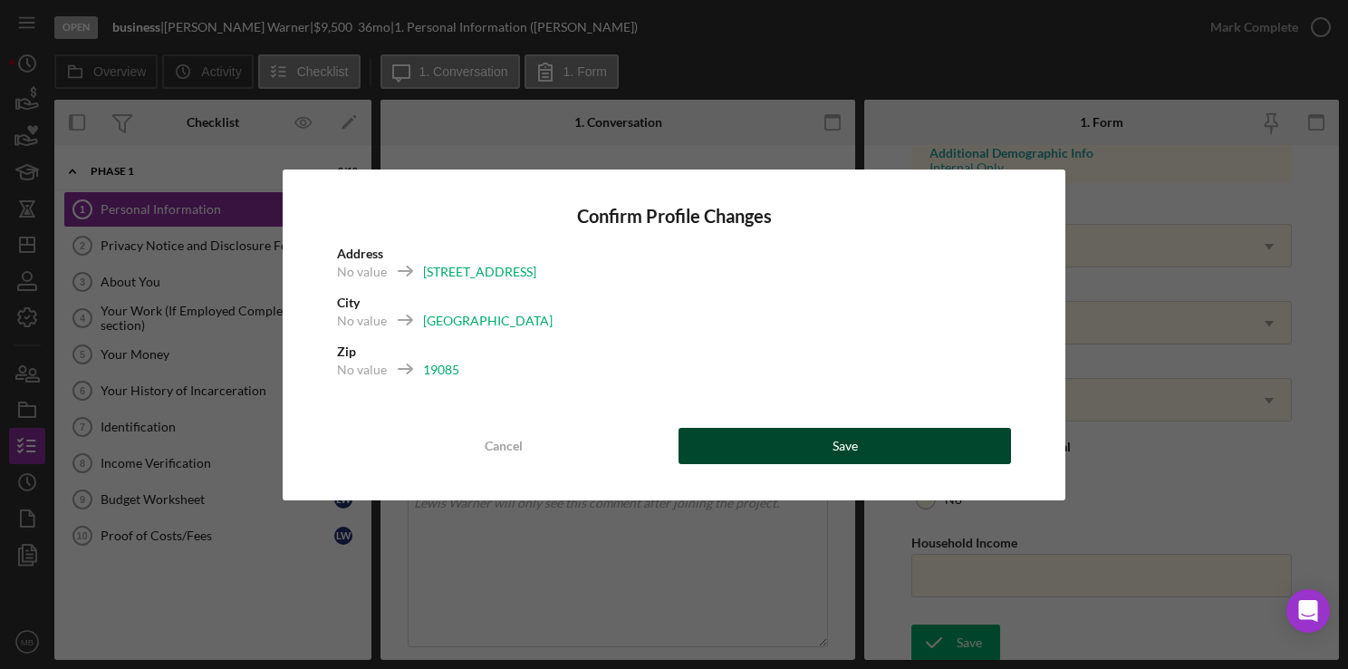
click at [914, 457] on button "Save" at bounding box center [845, 446] width 333 height 36
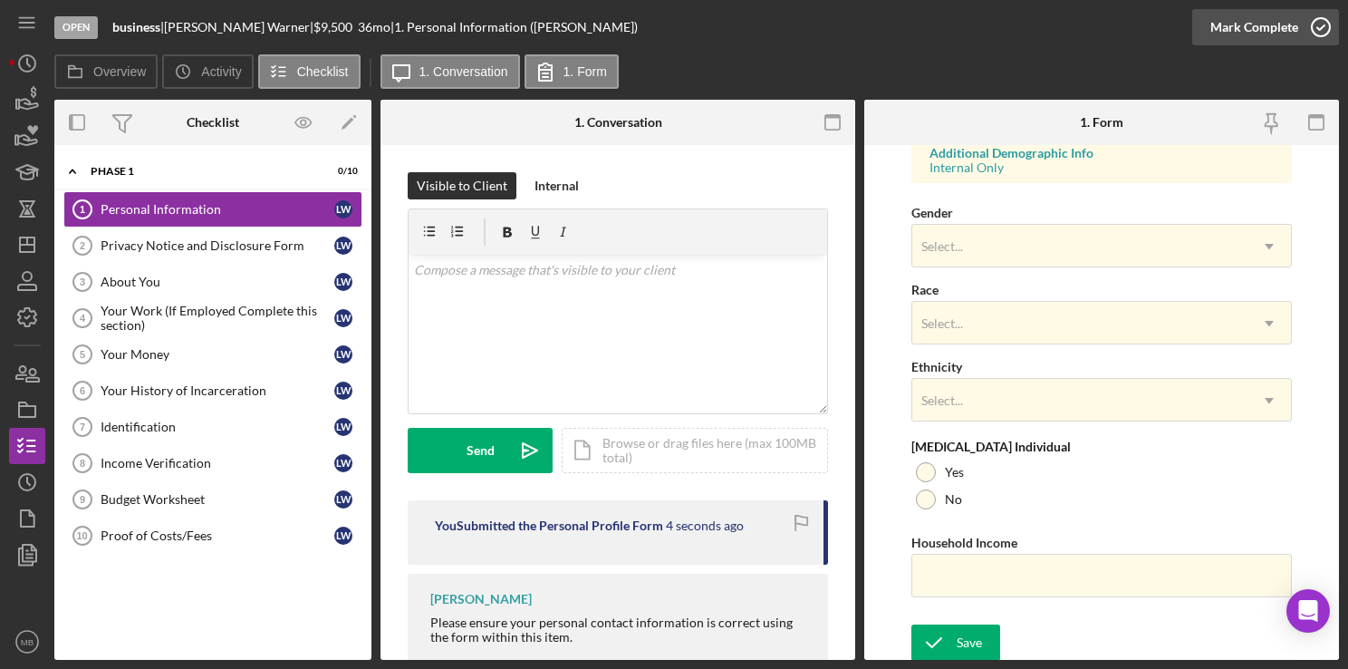
click at [1325, 30] on icon "button" at bounding box center [1320, 27] width 45 height 45
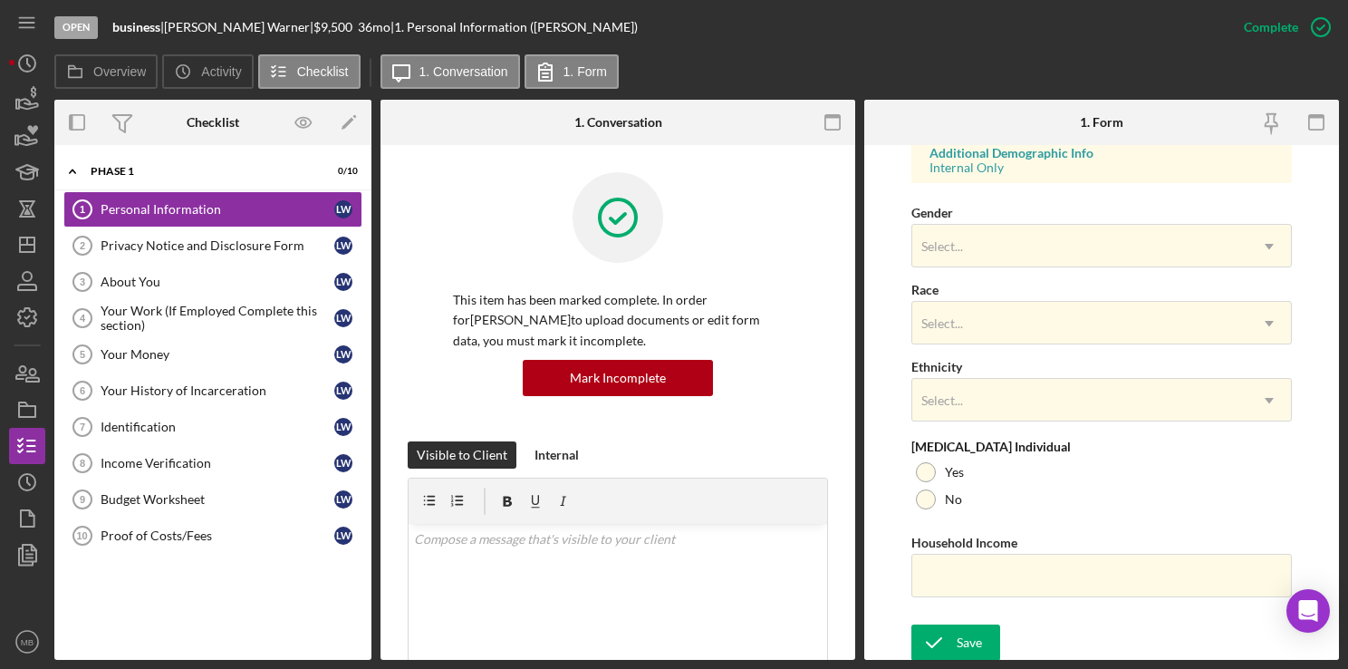
scroll to position [330, 0]
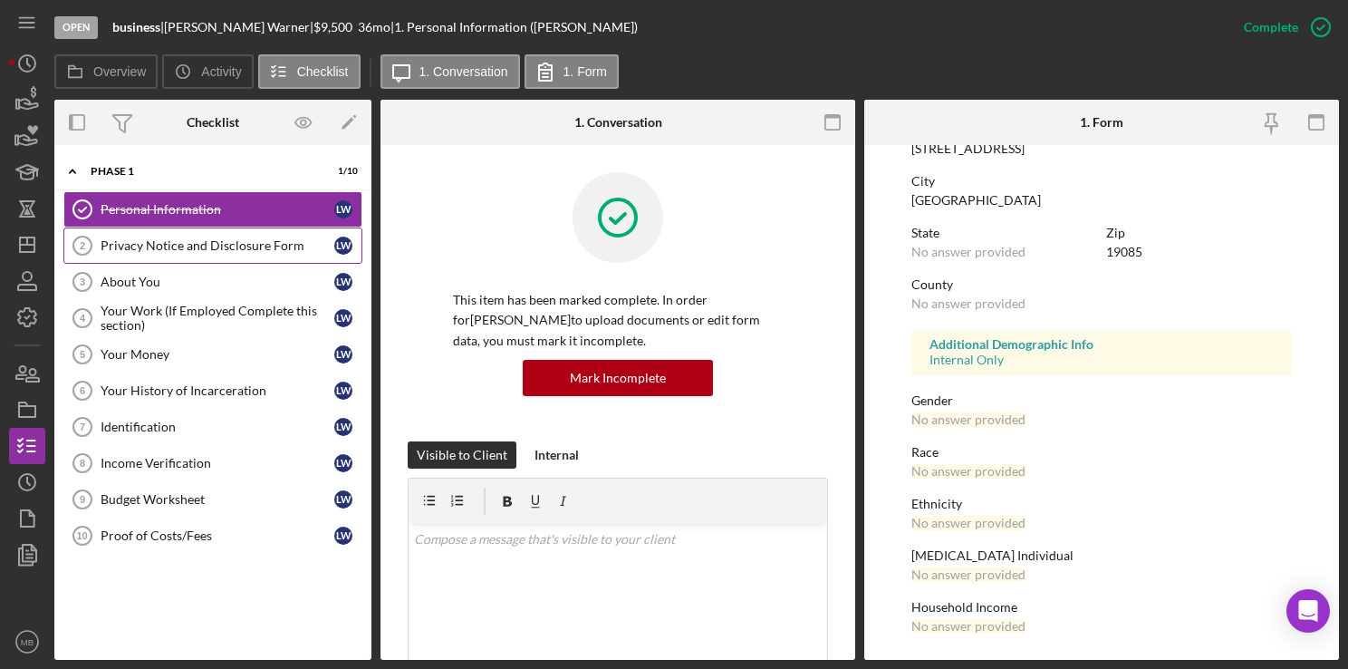
click at [101, 248] on div "Privacy Notice and Disclosure Form" at bounding box center [218, 245] width 234 height 14
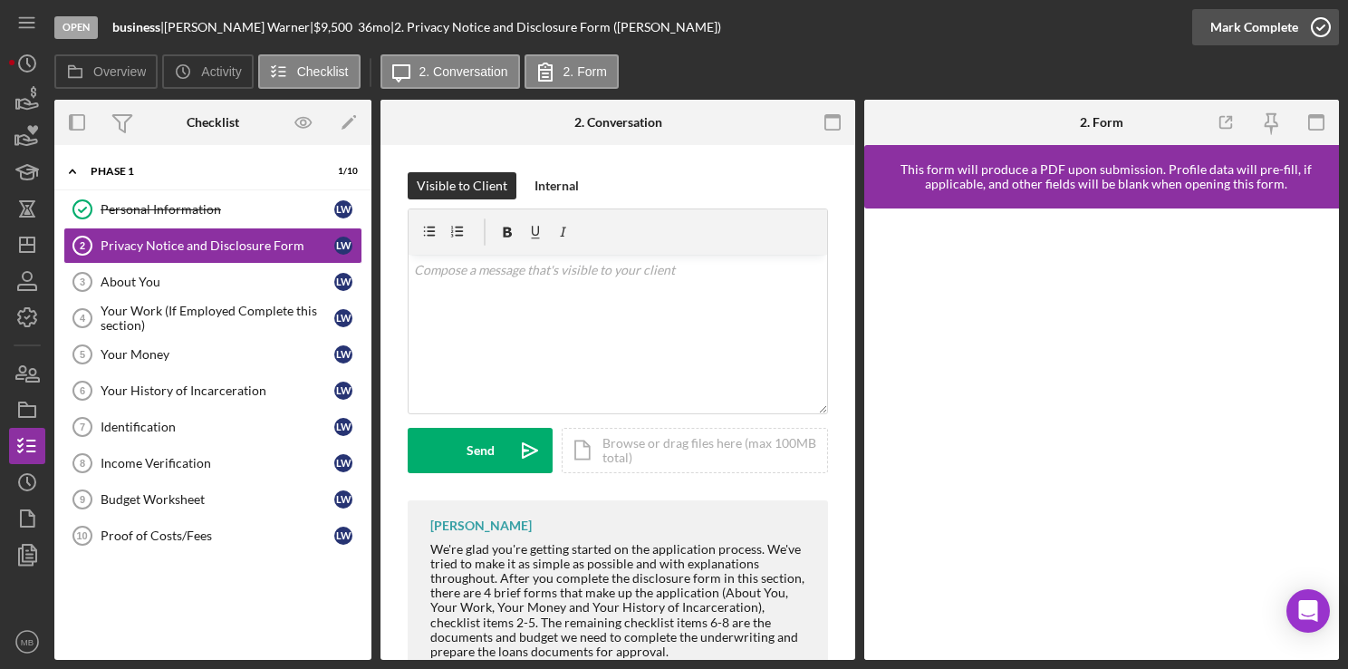
click at [1324, 26] on polyline "button" at bounding box center [1320, 27] width 7 height 5
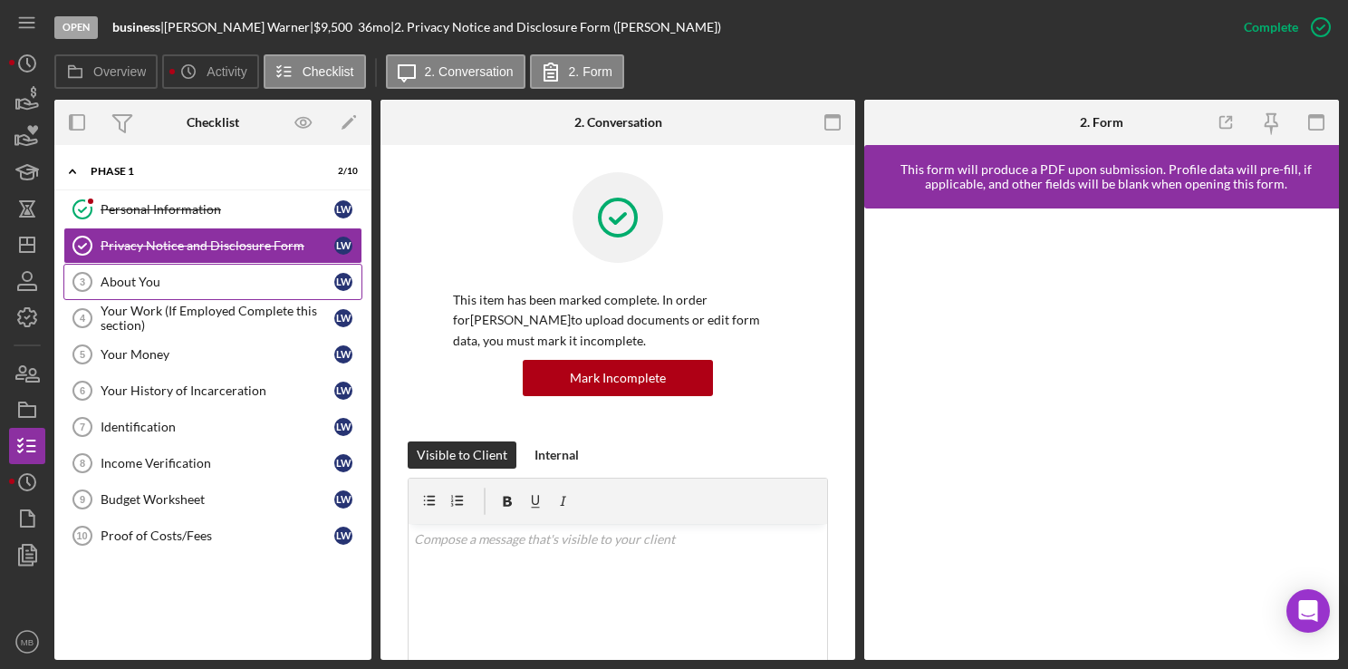
click at [113, 281] on div "About You" at bounding box center [218, 282] width 234 height 14
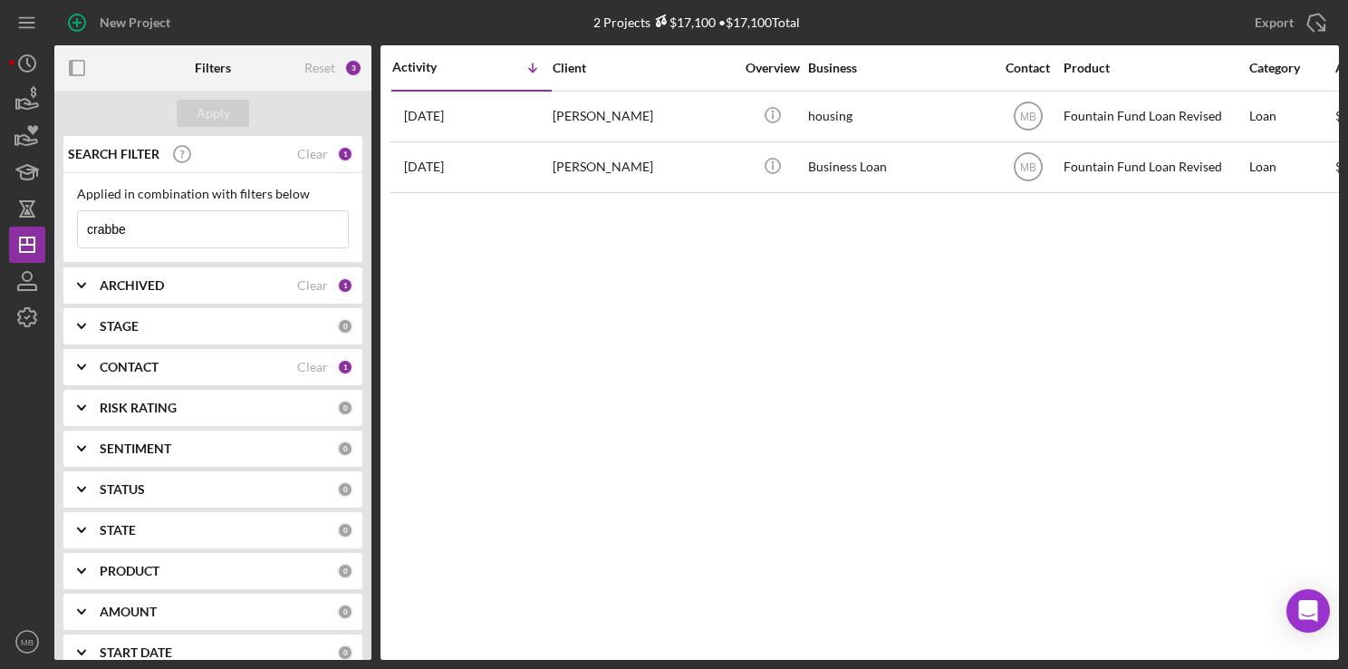
click at [294, 235] on input "crabbe" at bounding box center [213, 229] width 270 height 36
type input "c"
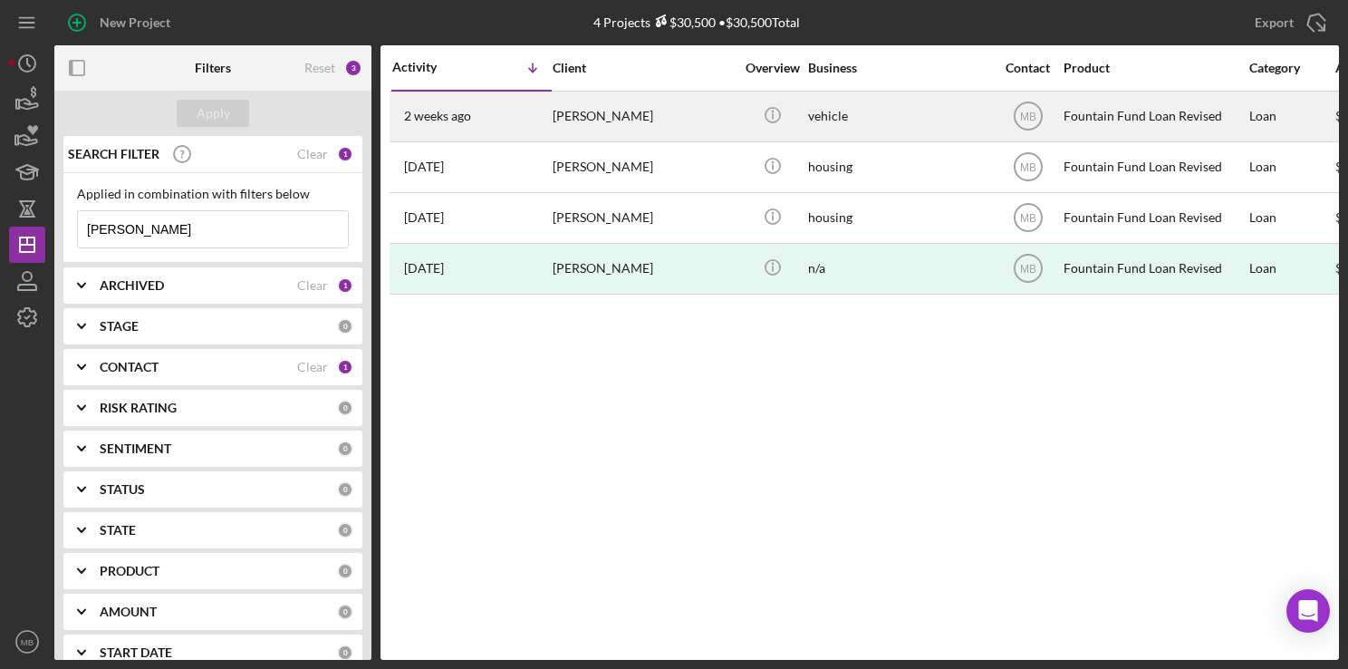
type input "[PERSON_NAME]"
click at [571, 99] on div "[PERSON_NAME]" at bounding box center [643, 116] width 181 height 48
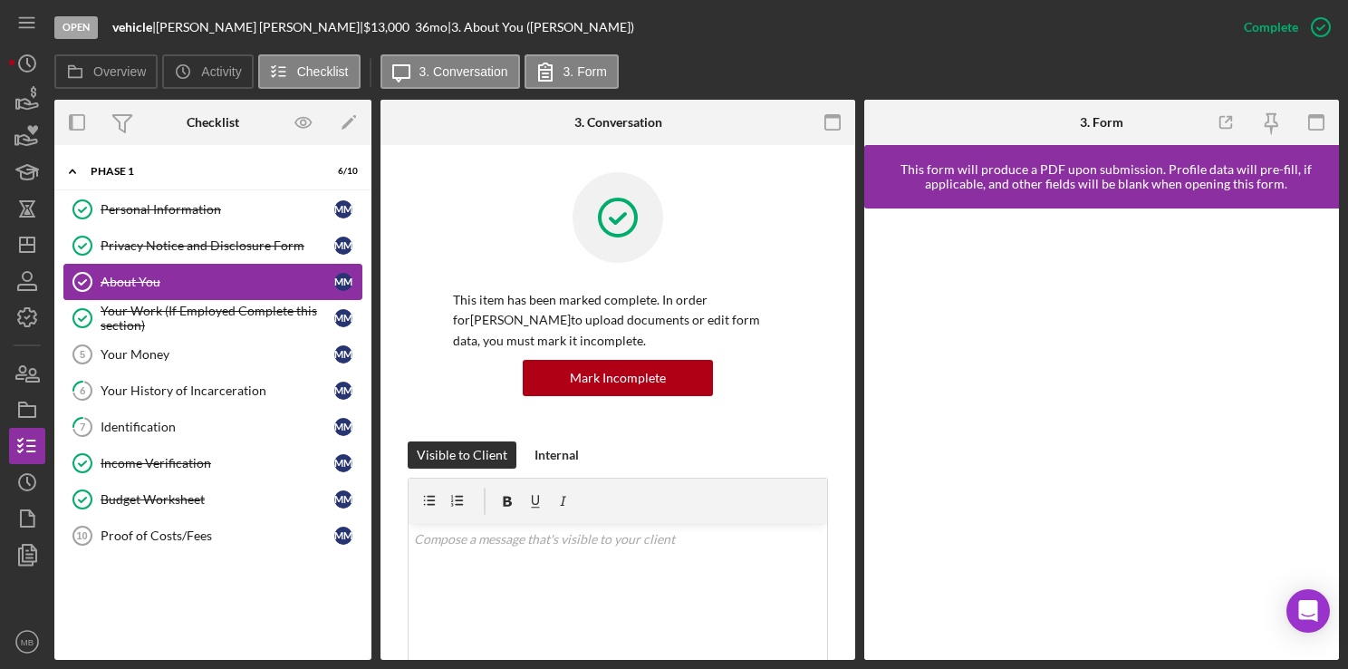
click at [236, 264] on link "About You About You m m" at bounding box center [212, 282] width 299 height 36
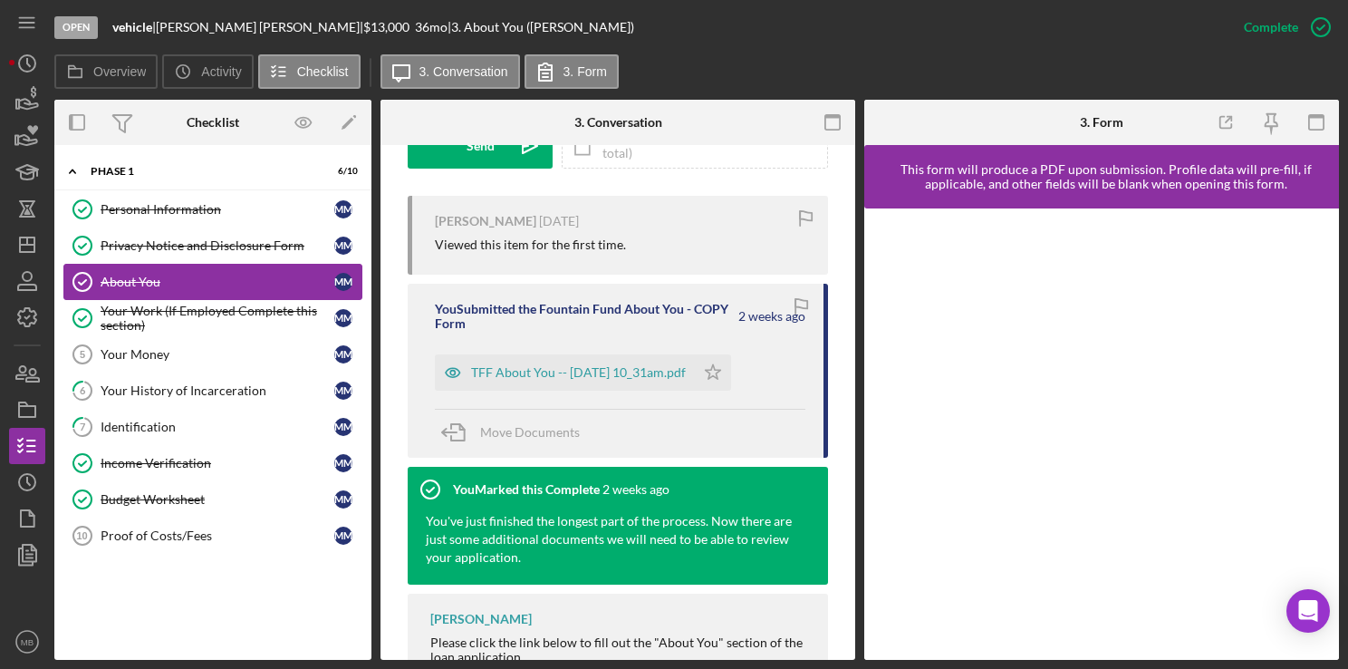
scroll to position [635, 0]
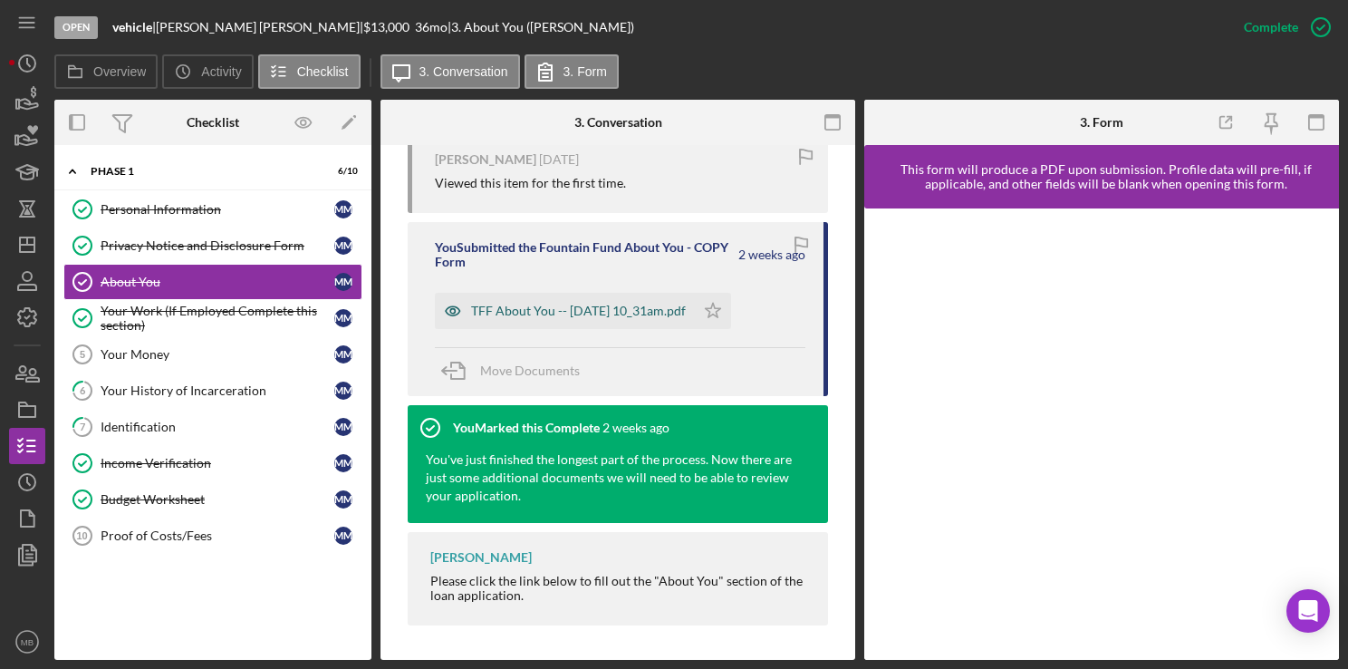
click at [521, 315] on div "TFF About You -- [DATE] 10_31am.pdf" at bounding box center [578, 311] width 215 height 14
